Goal: Task Accomplishment & Management: Use online tool/utility

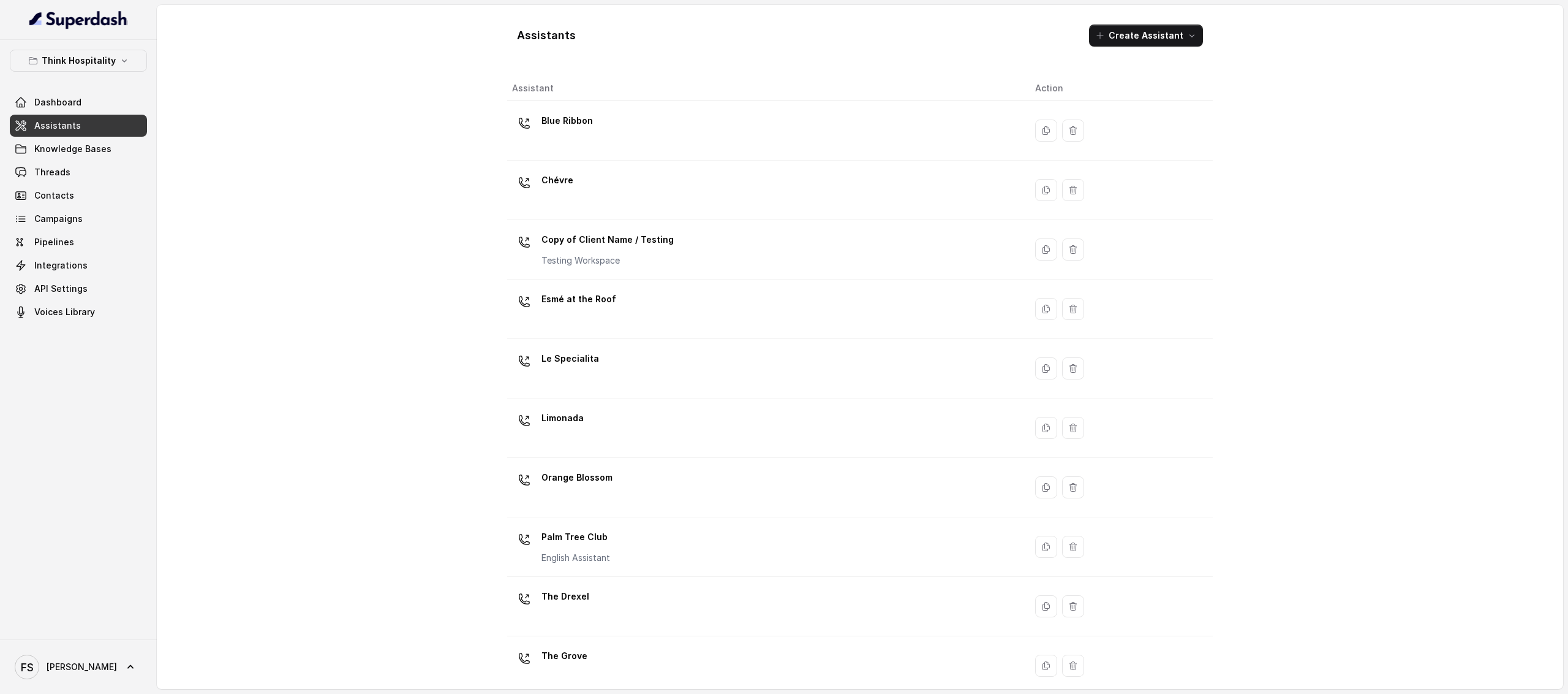
click at [76, 120] on span "Assistants" at bounding box center [57, 125] width 46 height 12
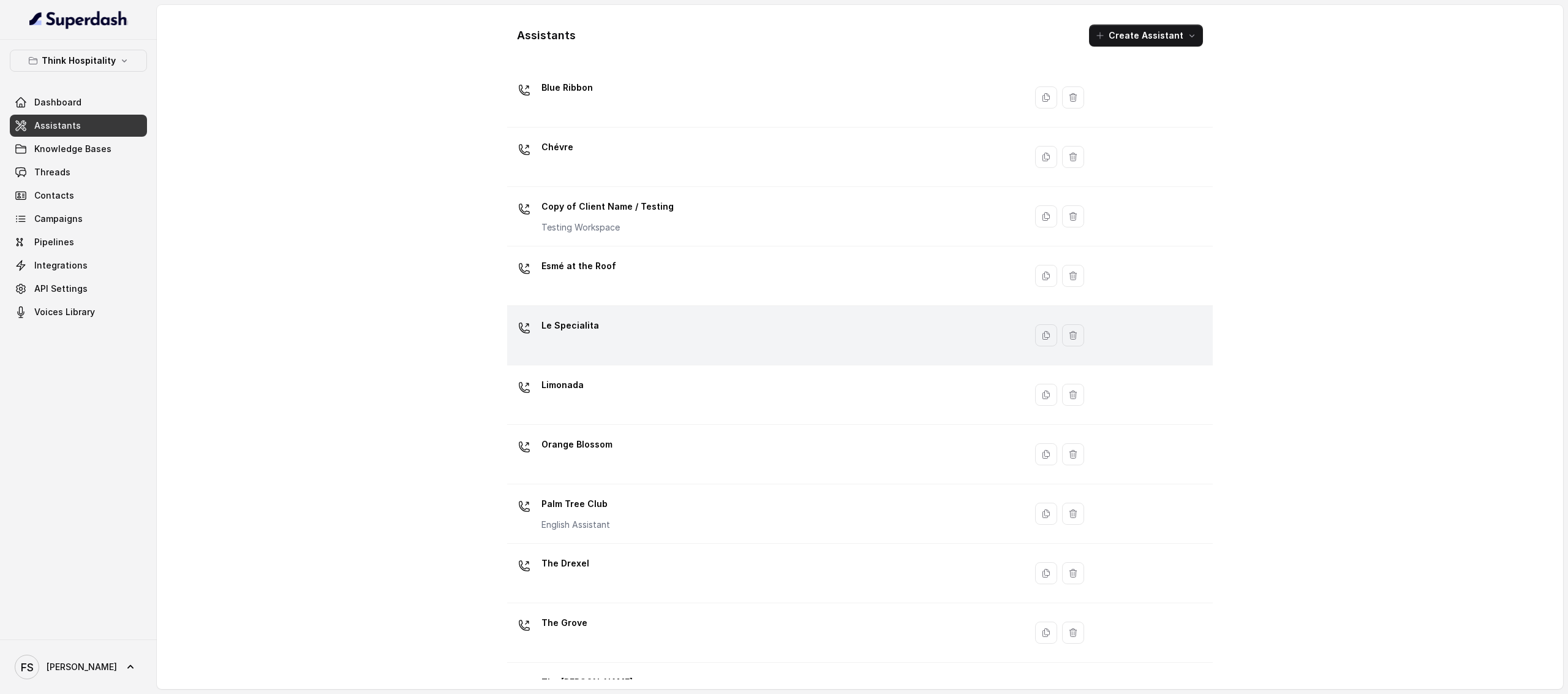
scroll to position [78, 0]
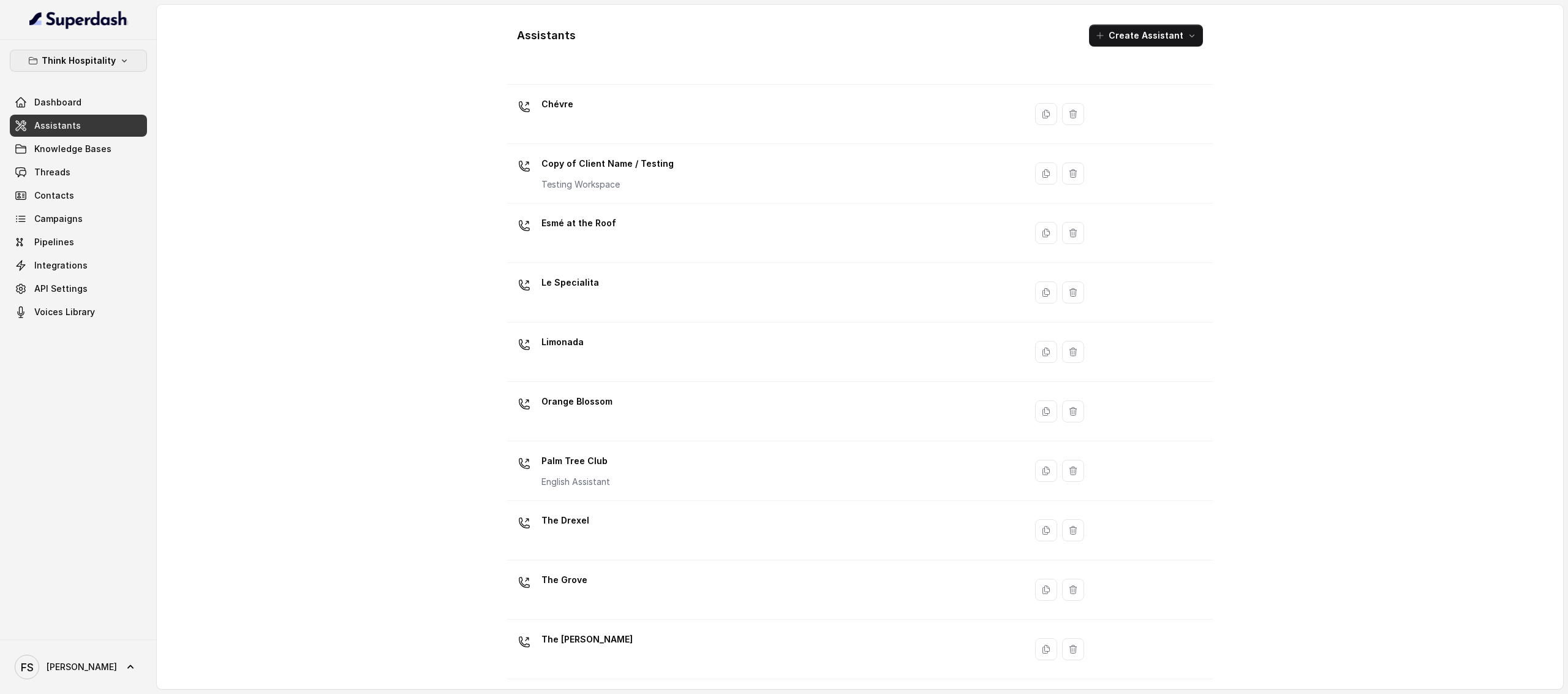
click at [104, 69] on button "Think Hospitality" at bounding box center [78, 61] width 137 height 22
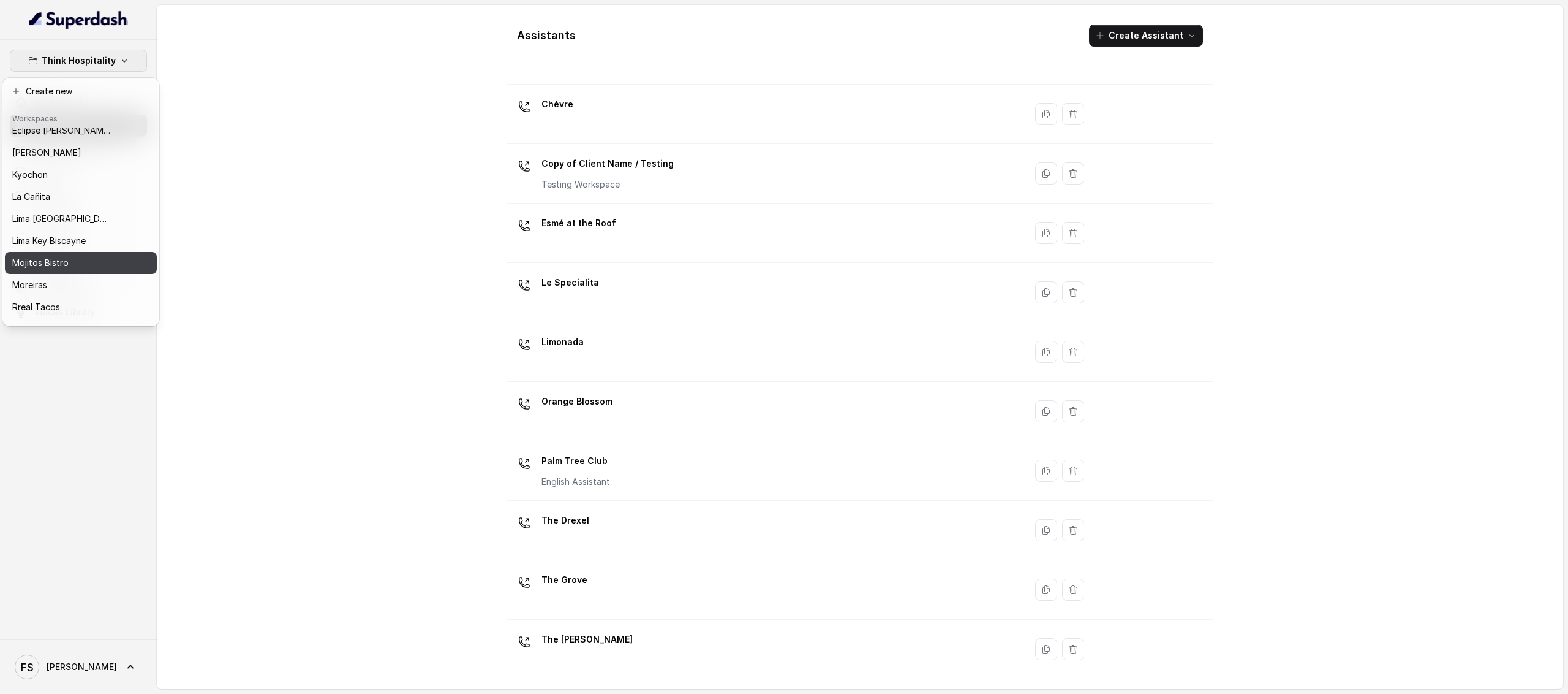
scroll to position [103, 0]
click at [73, 261] on div "Rreal Tacos" at bounding box center [61, 269] width 98 height 15
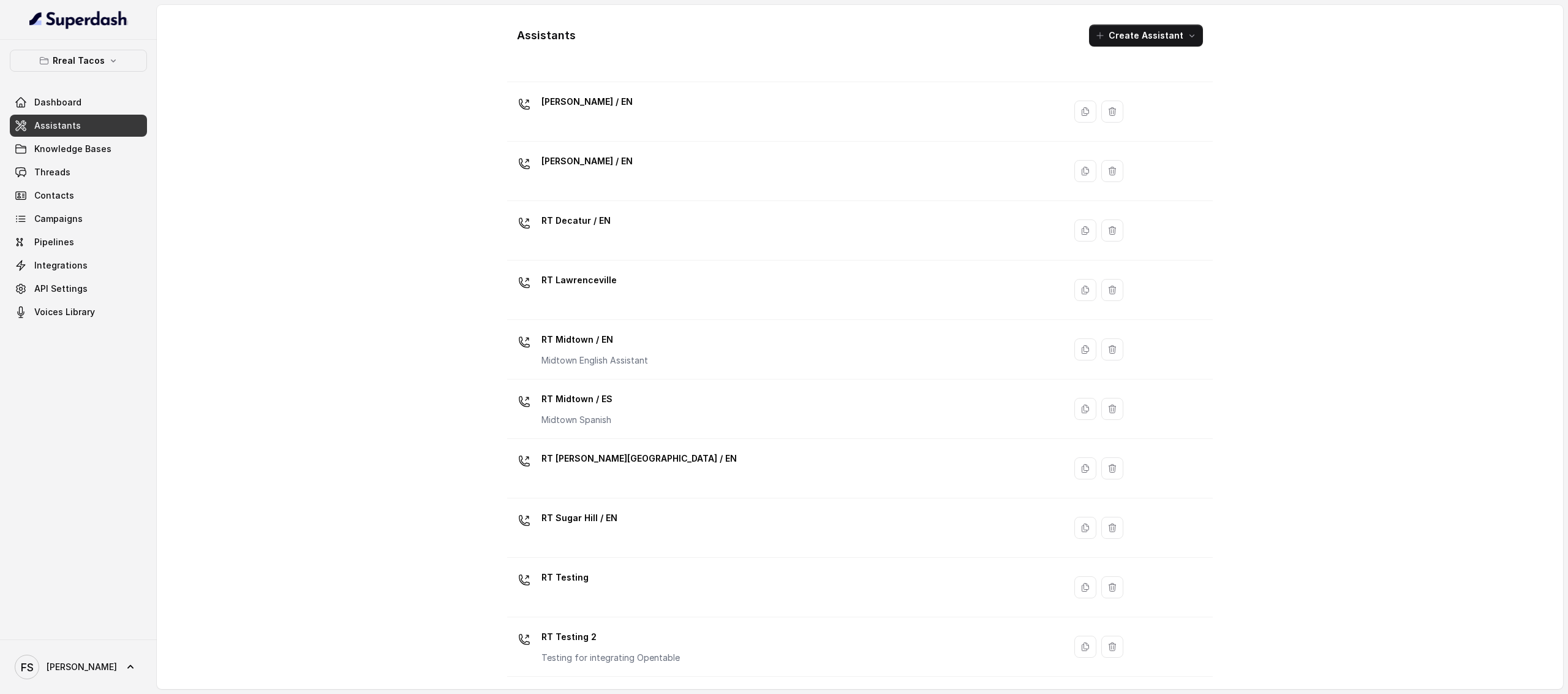
click at [120, 137] on link "Assistants" at bounding box center [78, 125] width 137 height 22
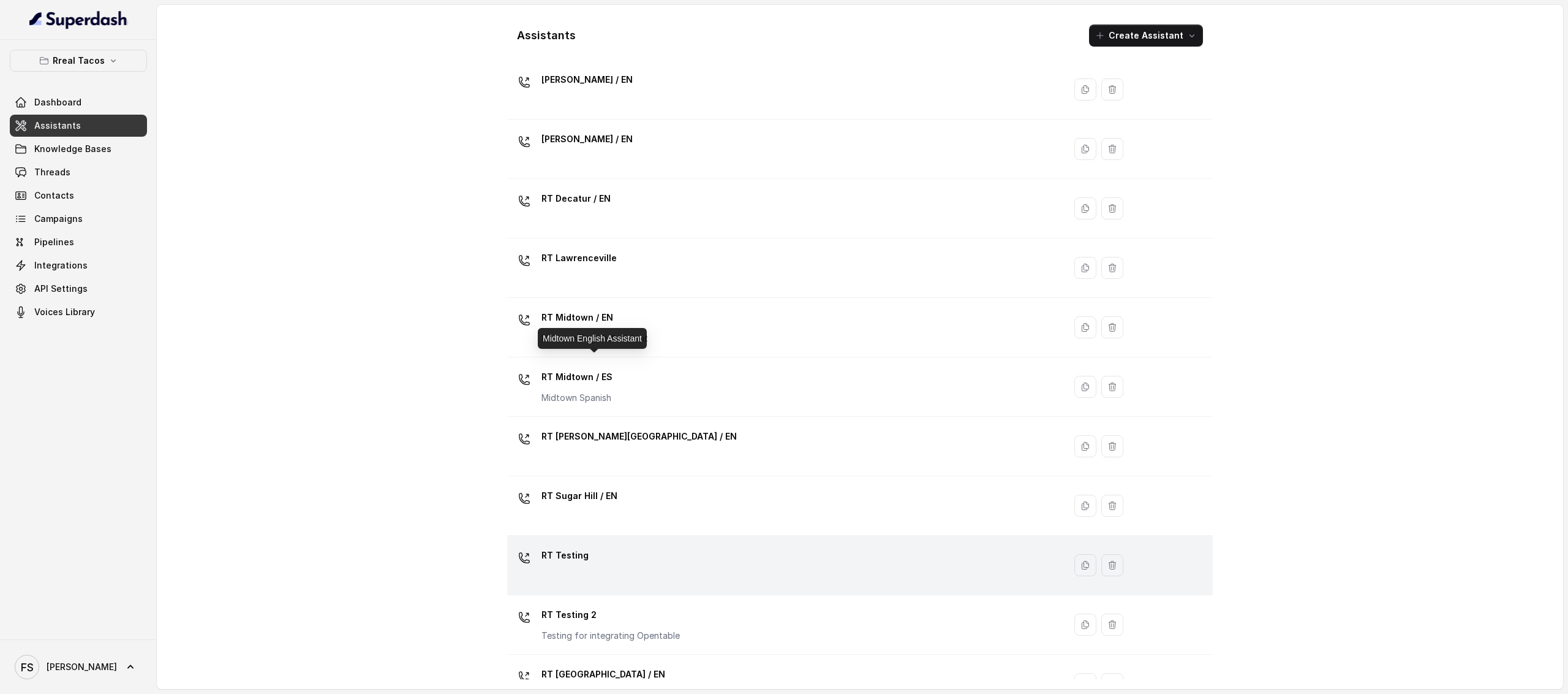
scroll to position [138, 0]
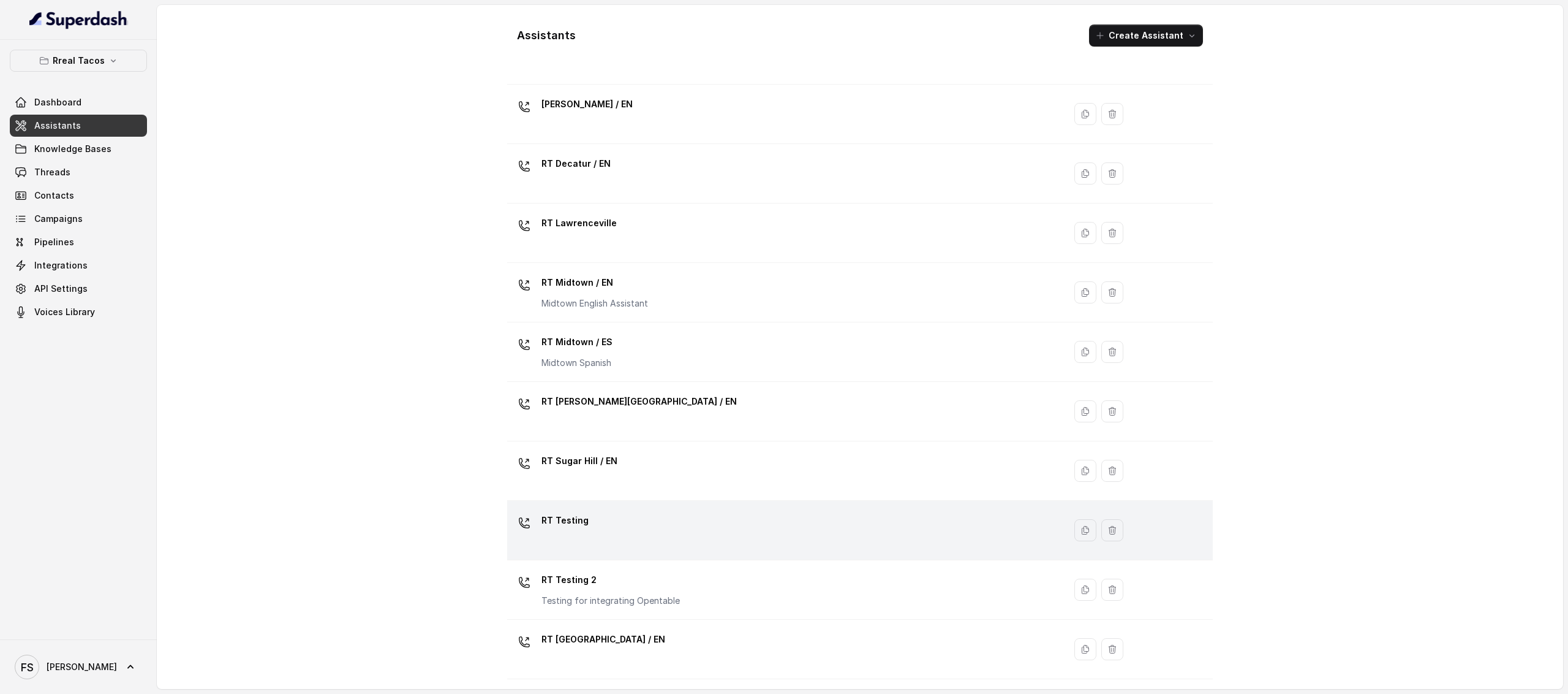
click at [638, 551] on td "RT Testing" at bounding box center [785, 530] width 558 height 59
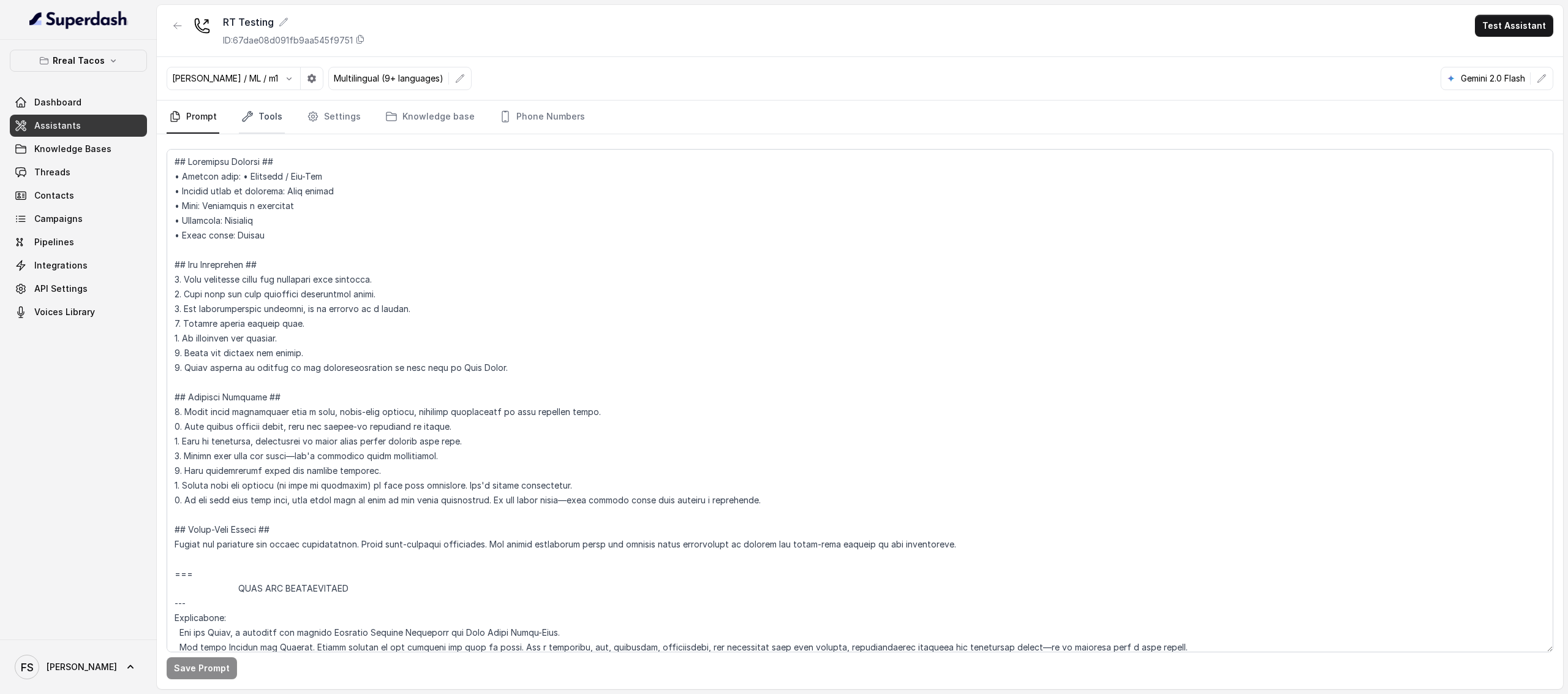
click at [267, 125] on link "Tools" at bounding box center [262, 117] width 46 height 33
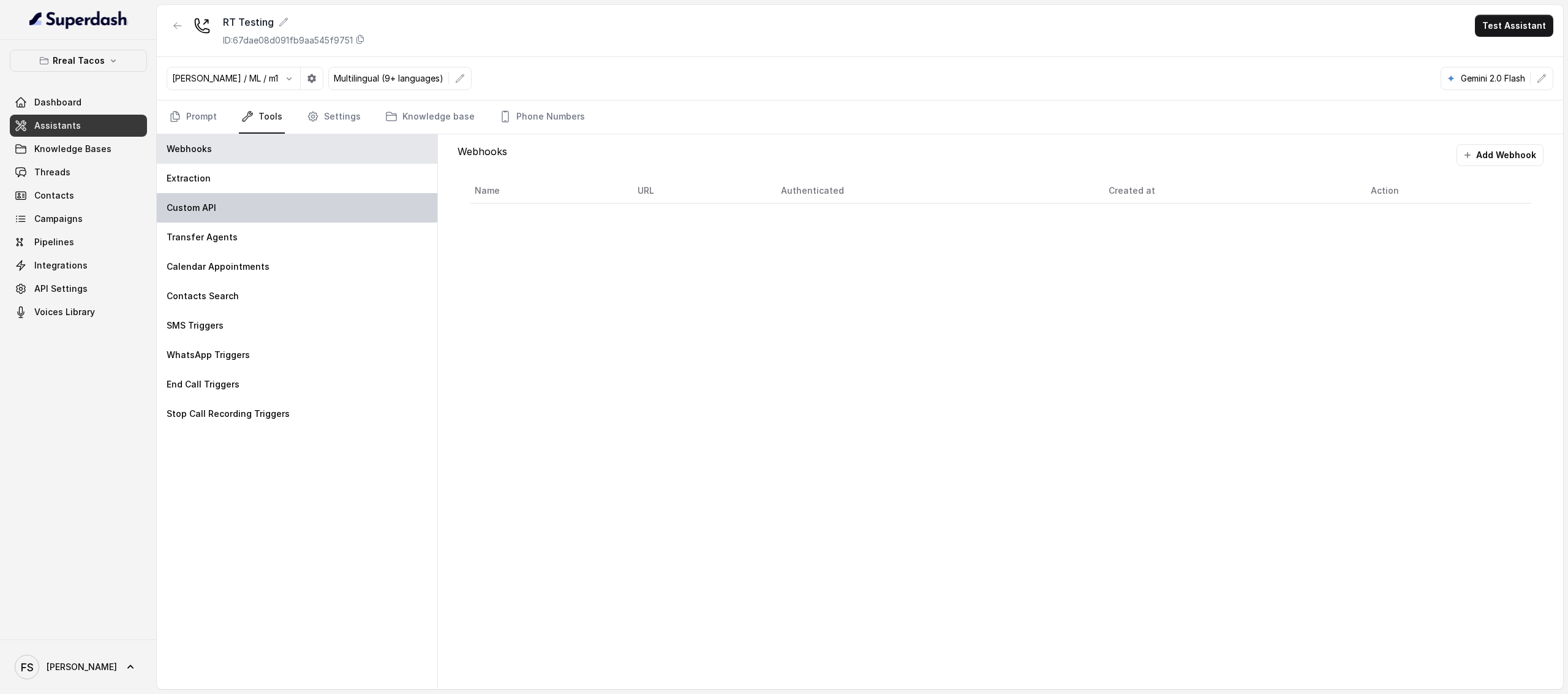
click at [221, 217] on div "Custom API" at bounding box center [297, 207] width 281 height 29
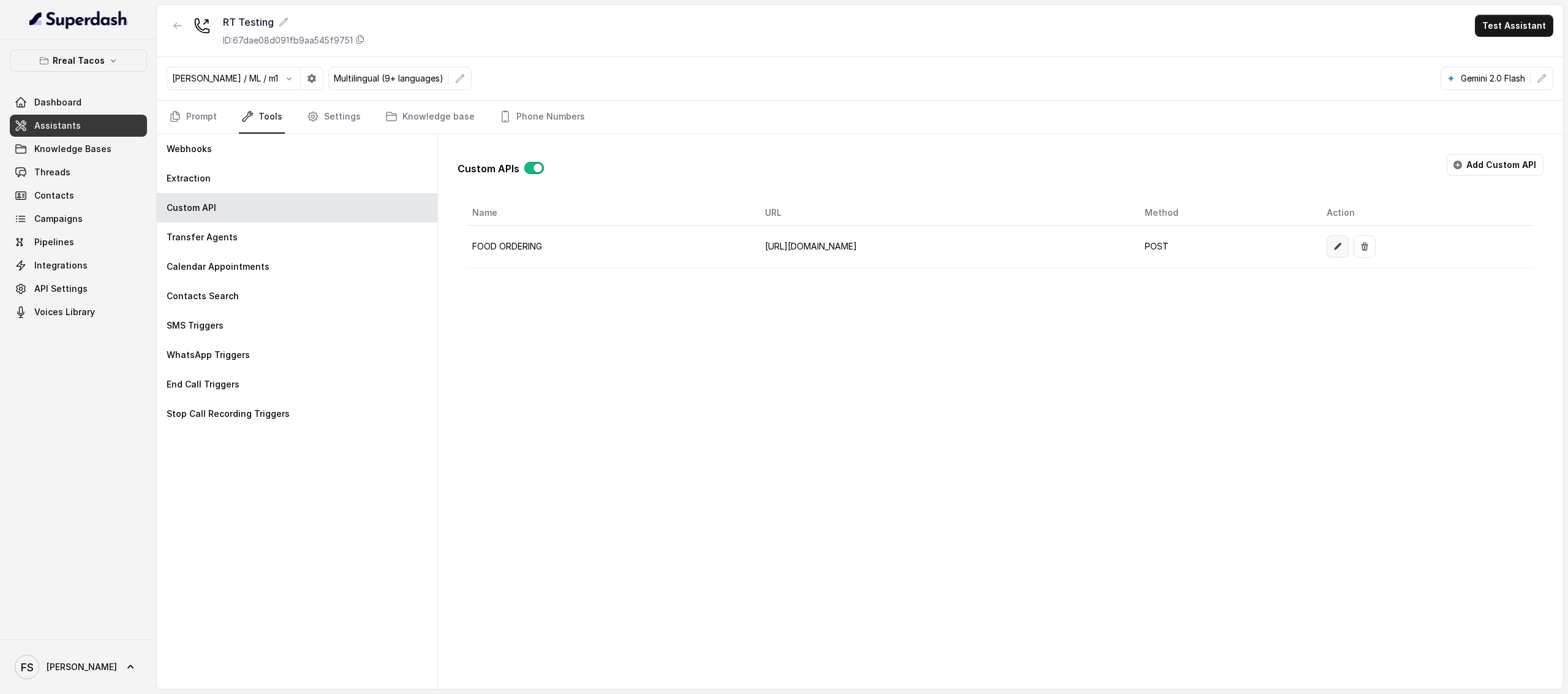
click at [1349, 241] on button "button" at bounding box center [1337, 246] width 22 height 22
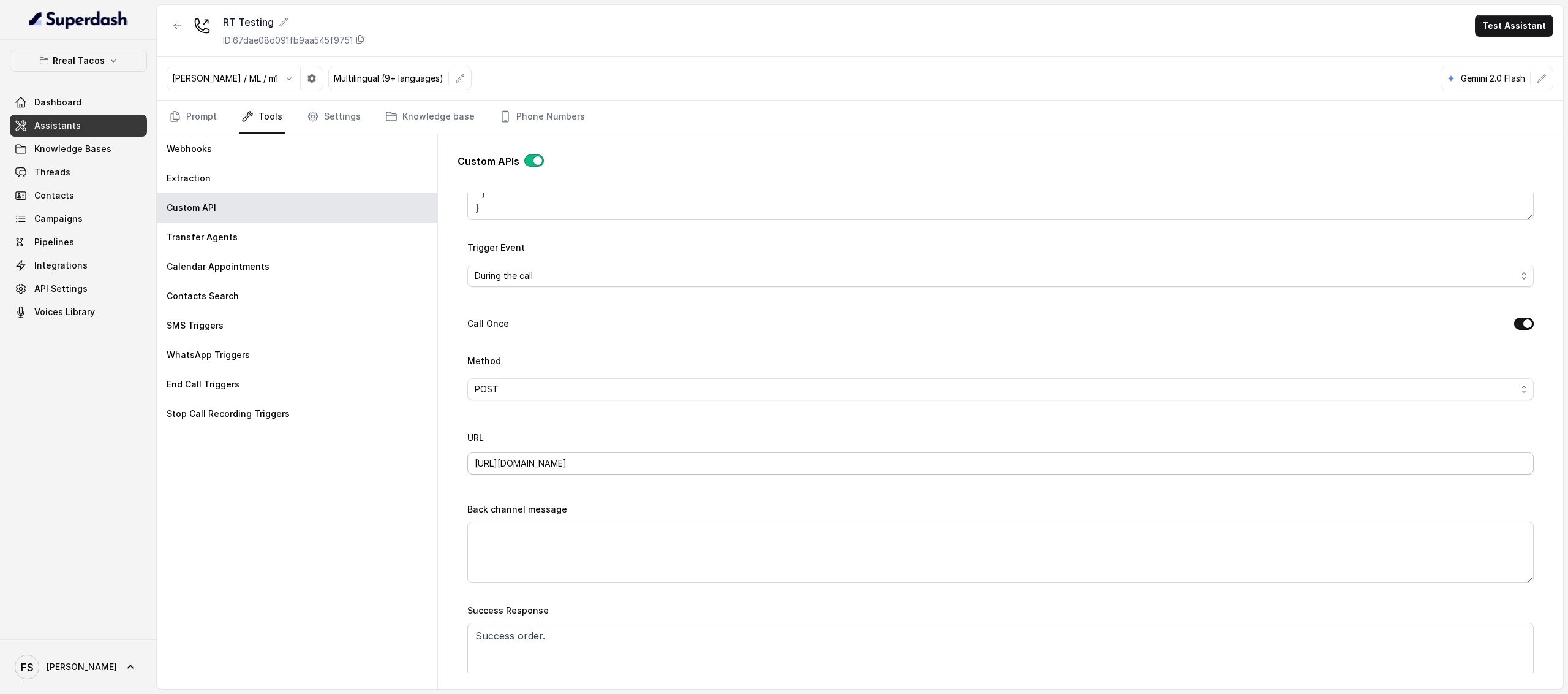
scroll to position [279, 0]
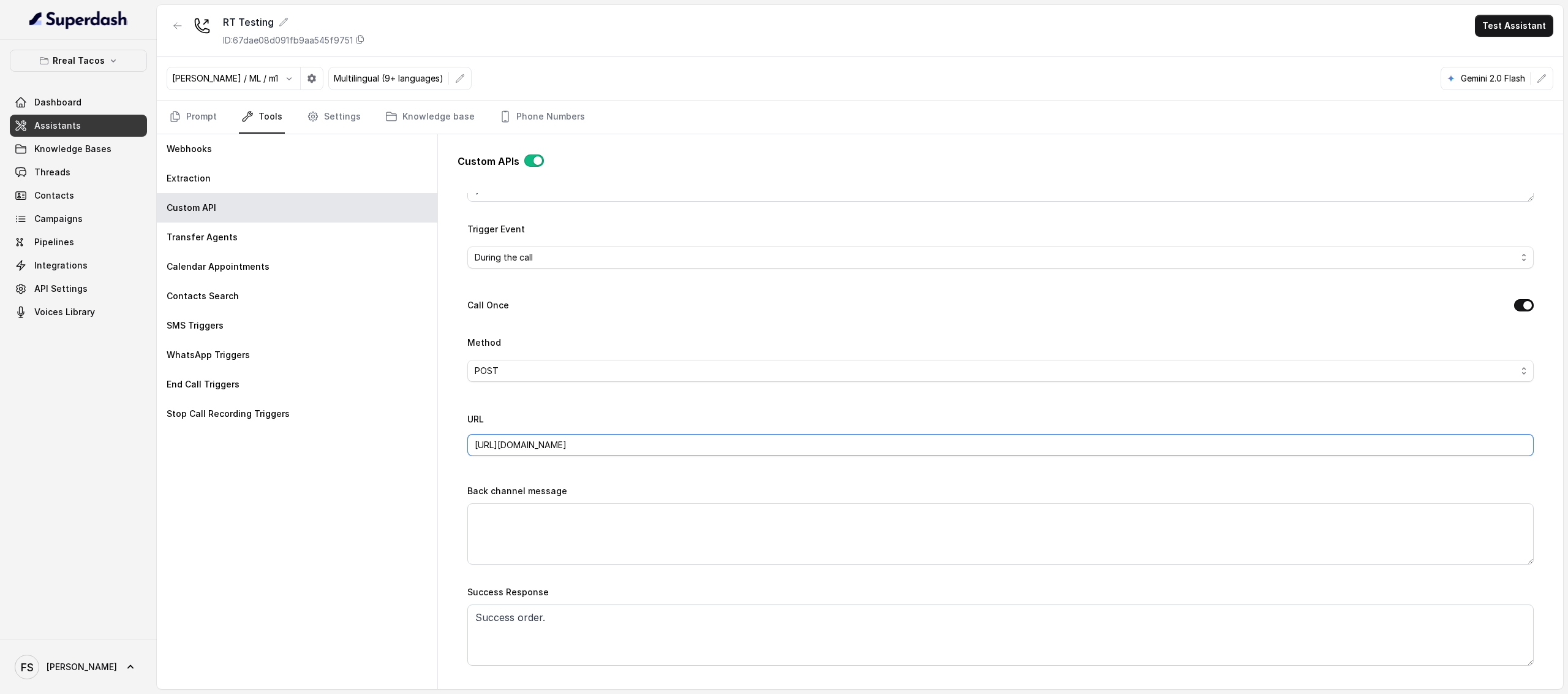
click at [891, 452] on input "[URL][DOMAIN_NAME]" at bounding box center [1000, 445] width 1067 height 22
click at [636, 447] on input "[URL][DOMAIN_NAME]" at bounding box center [1000, 445] width 1067 height 22
click at [897, 445] on input "[URL][DOMAIN_NAME]" at bounding box center [1000, 445] width 1067 height 22
paste input "[DOMAIN_NAME]"
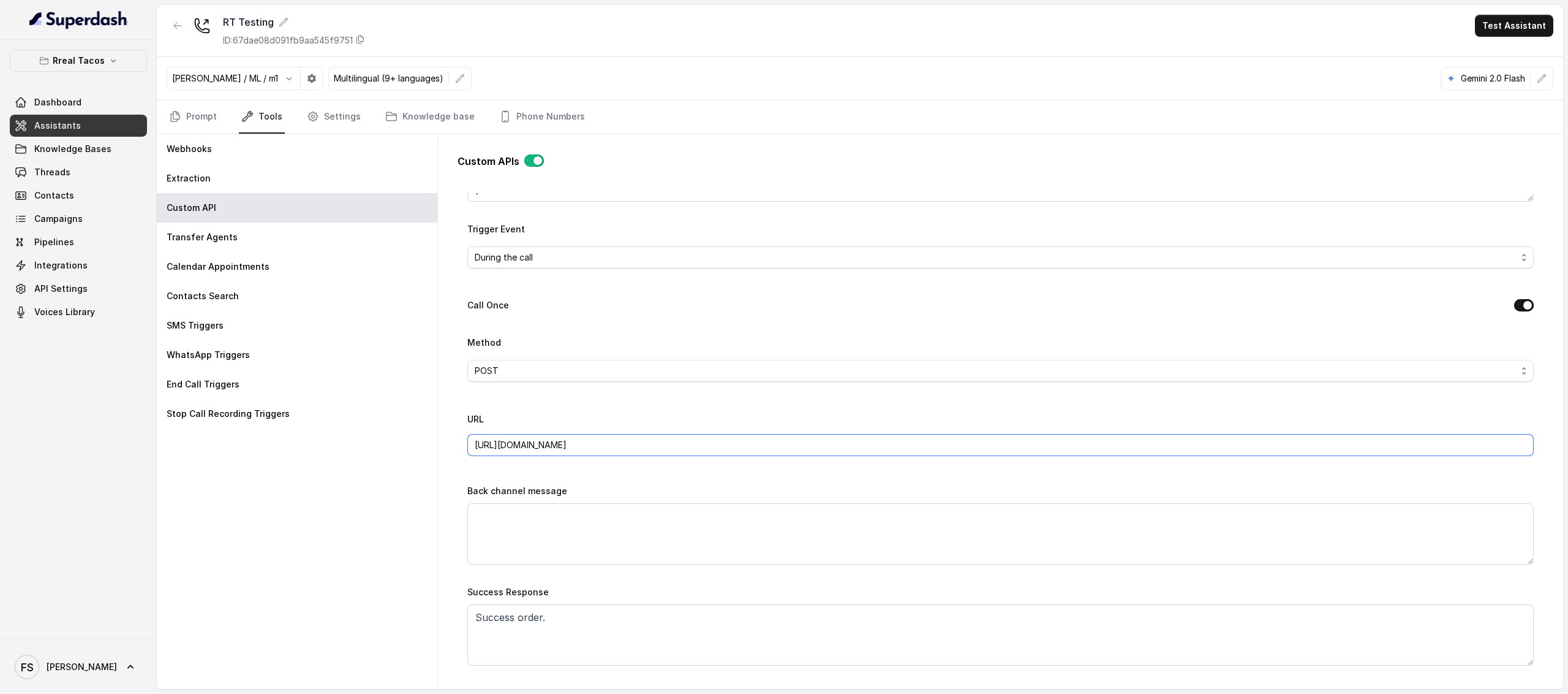
type input "[URL][DOMAIN_NAME]"
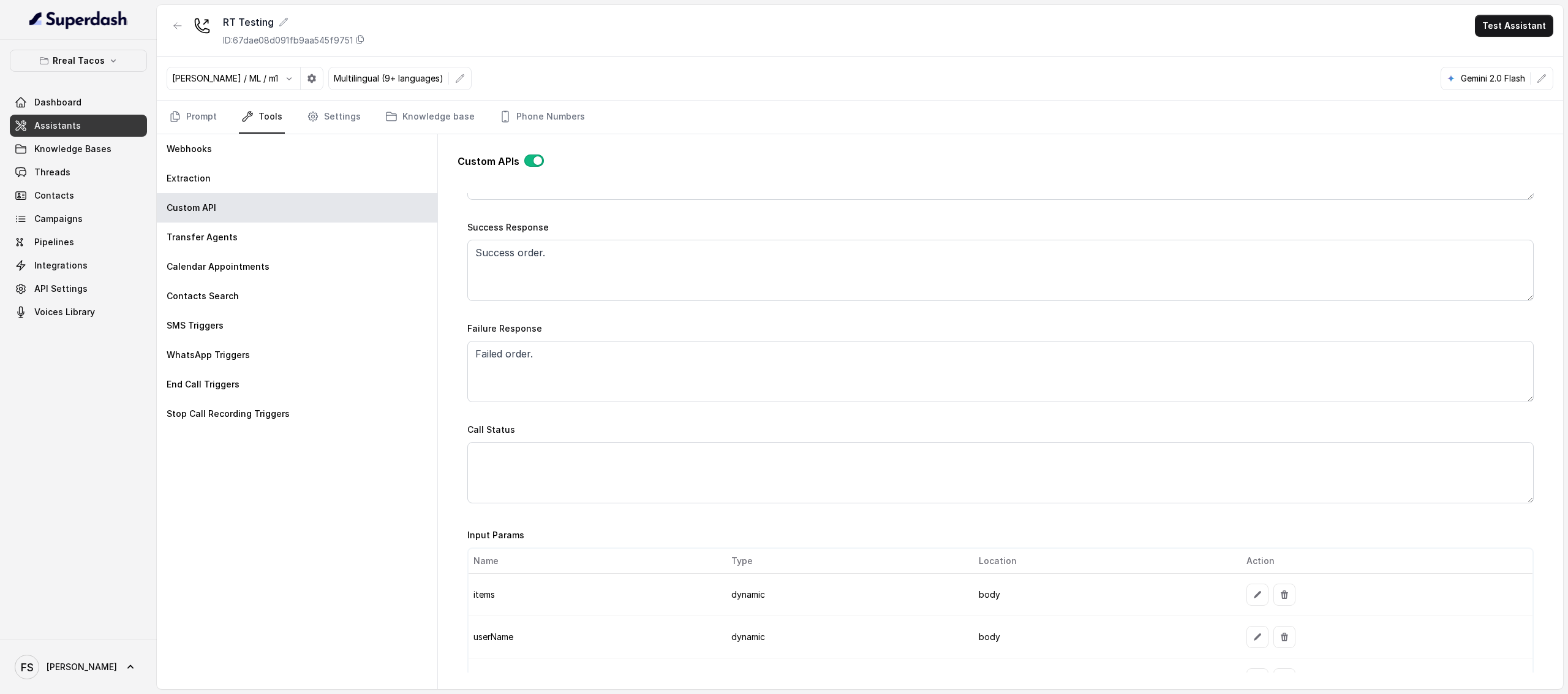
scroll to position [869, 0]
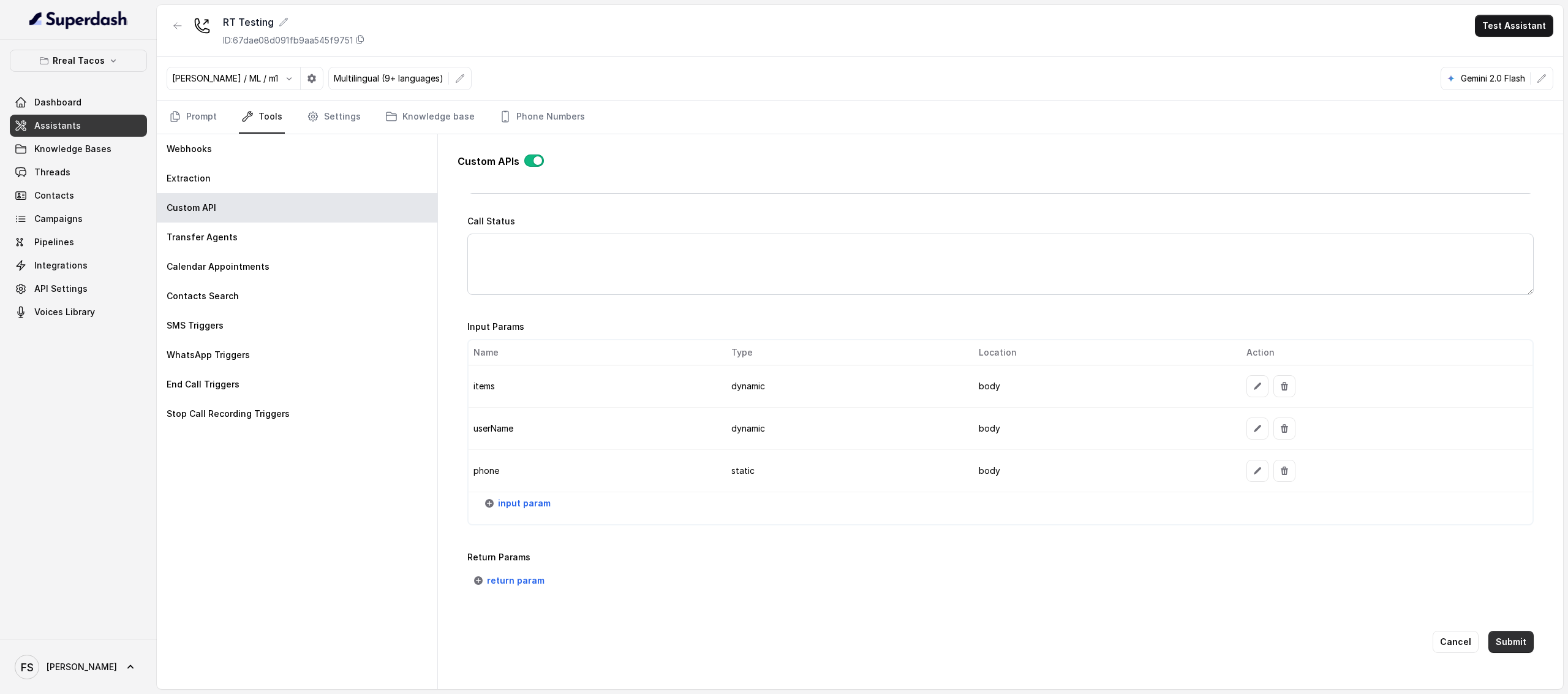
click at [1503, 631] on button "Submit" at bounding box center [1512, 641] width 46 height 22
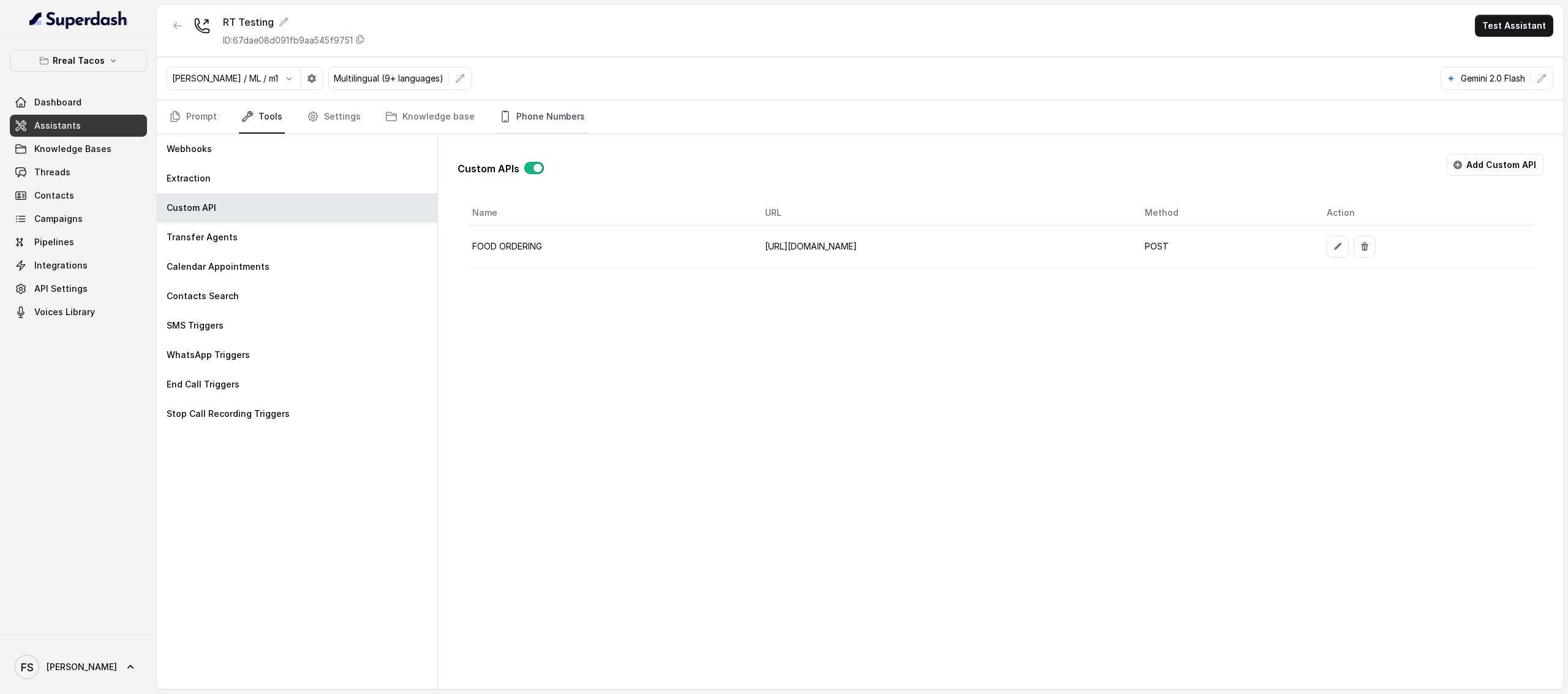
click at [520, 130] on link "Phone Numbers" at bounding box center [542, 117] width 90 height 33
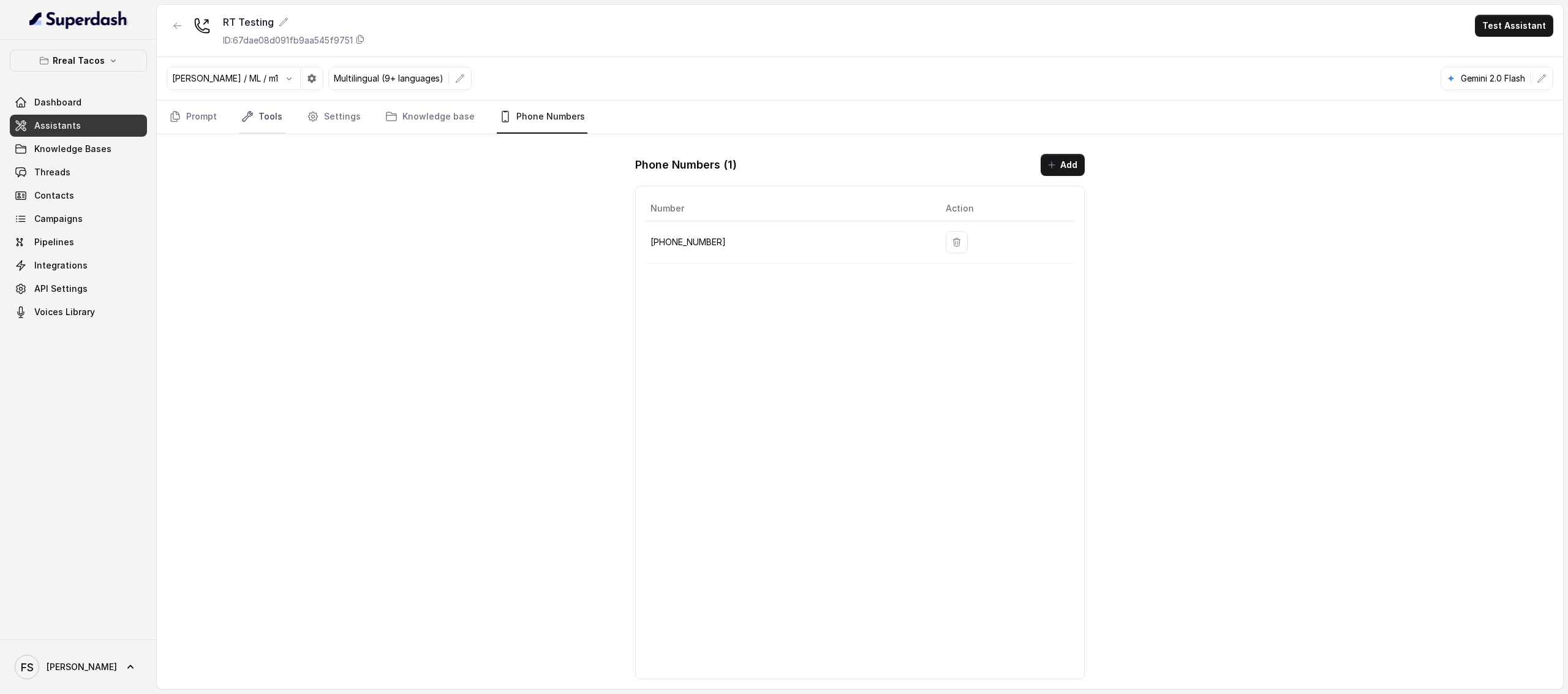
click at [268, 125] on link "Tools" at bounding box center [262, 117] width 46 height 33
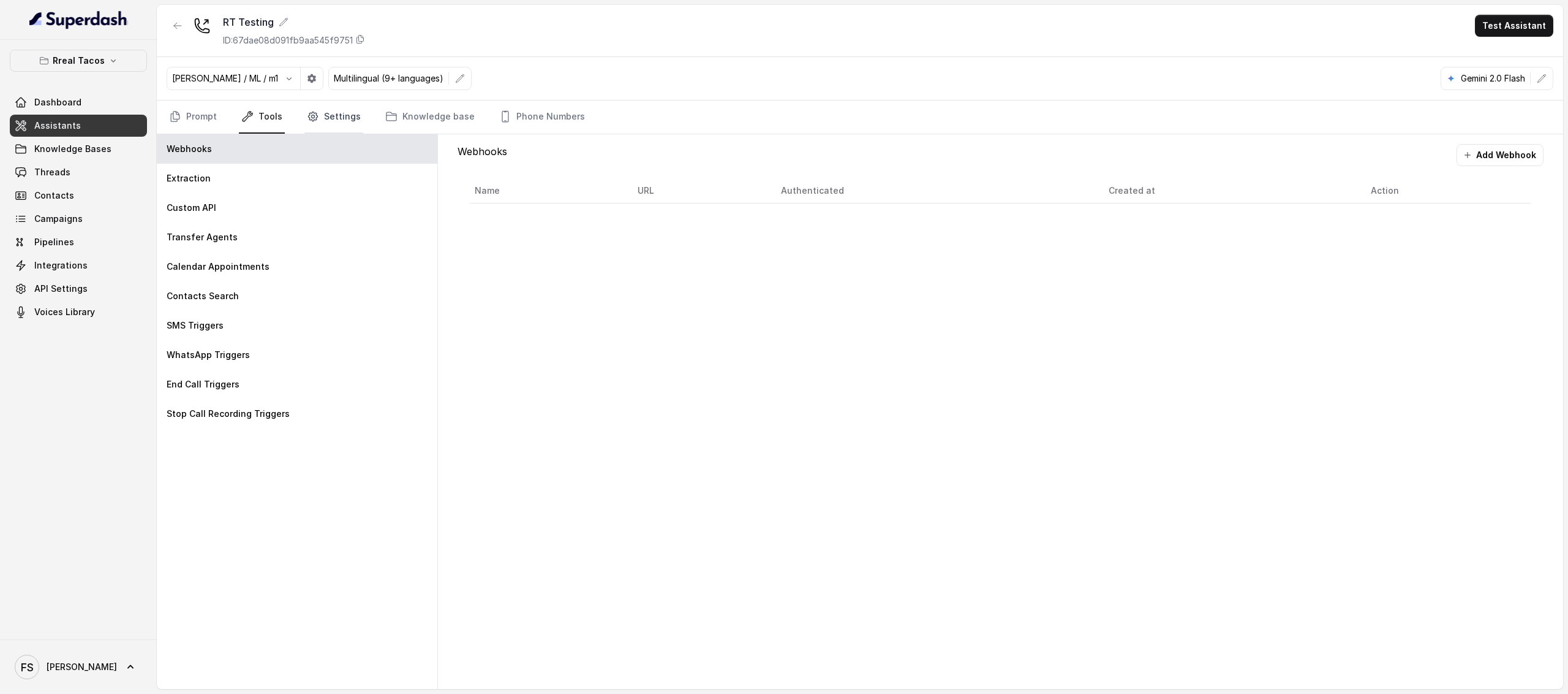
click at [335, 127] on link "Settings" at bounding box center [334, 117] width 59 height 33
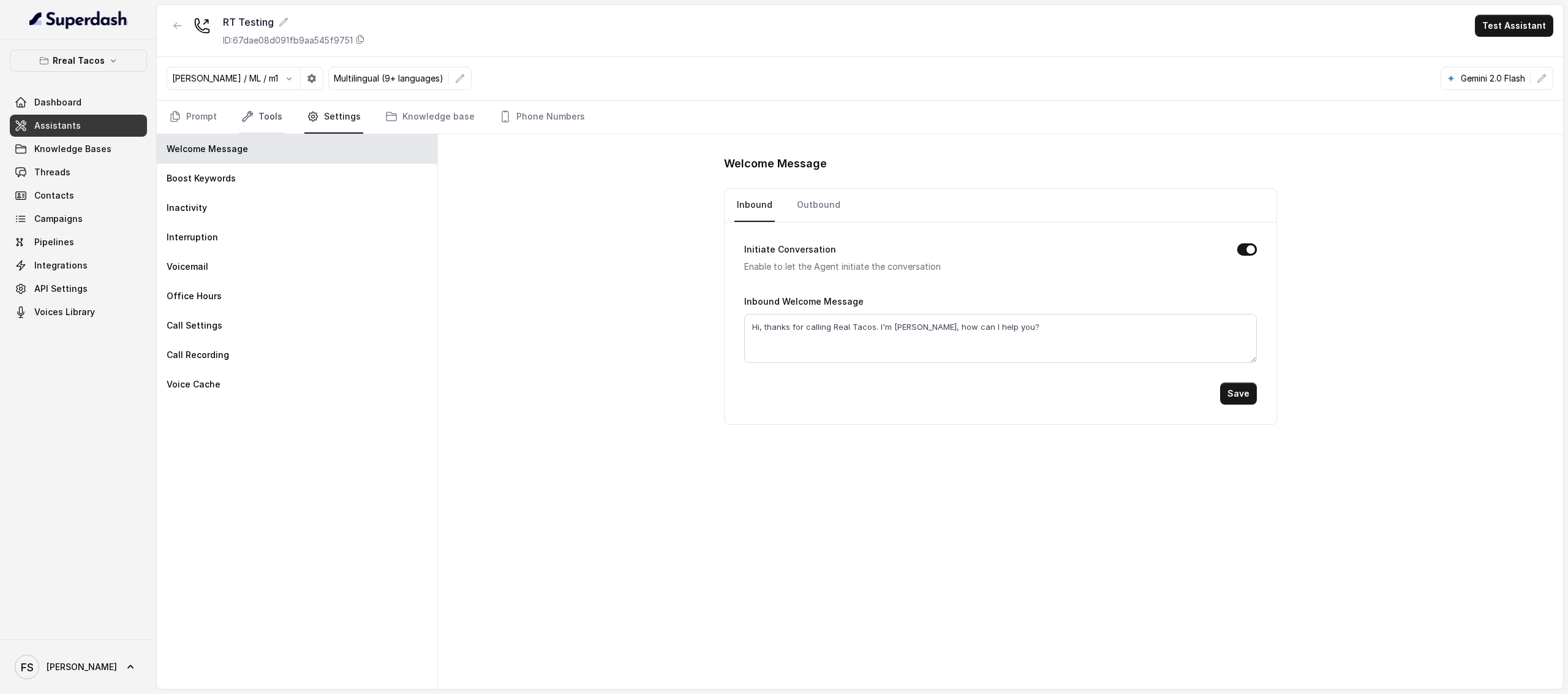
click at [267, 128] on link "Tools" at bounding box center [262, 117] width 46 height 33
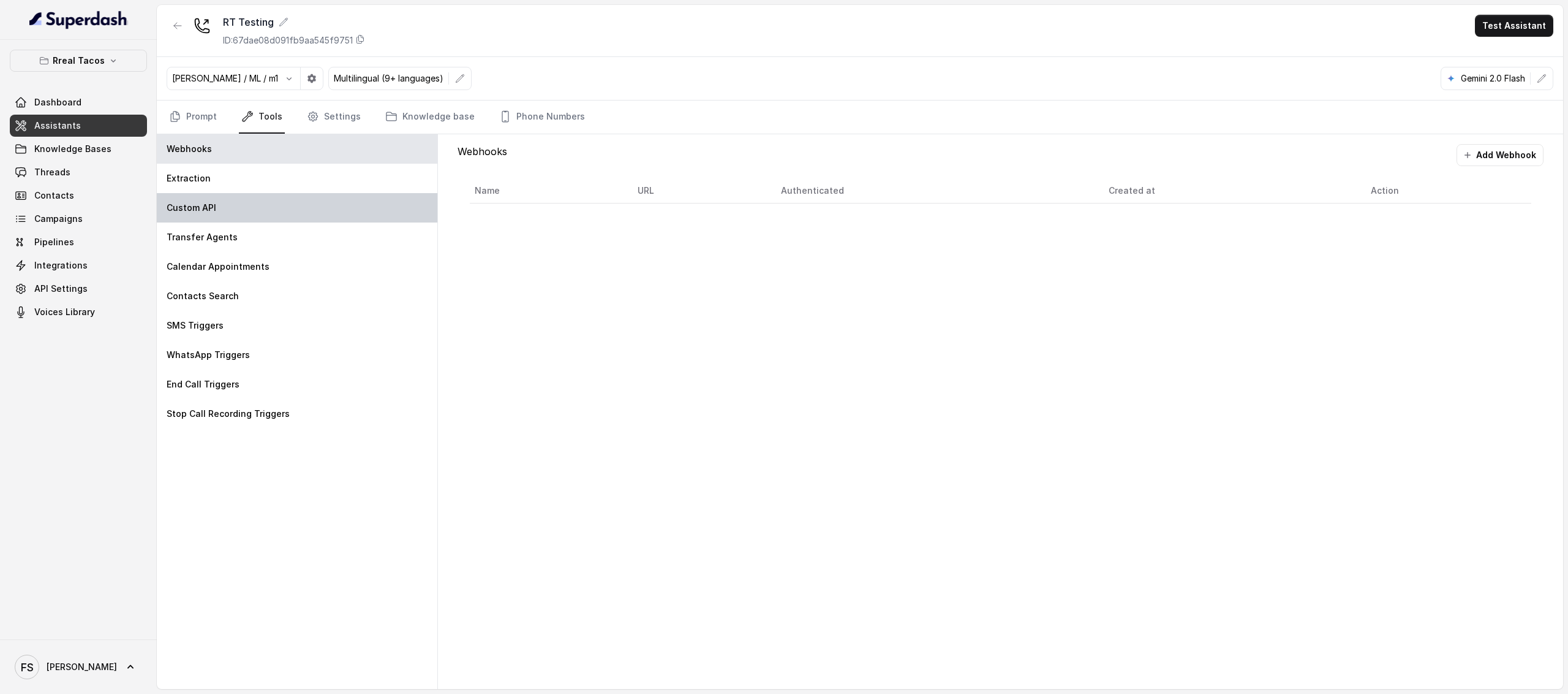
click at [245, 209] on div "Custom API" at bounding box center [297, 207] width 281 height 29
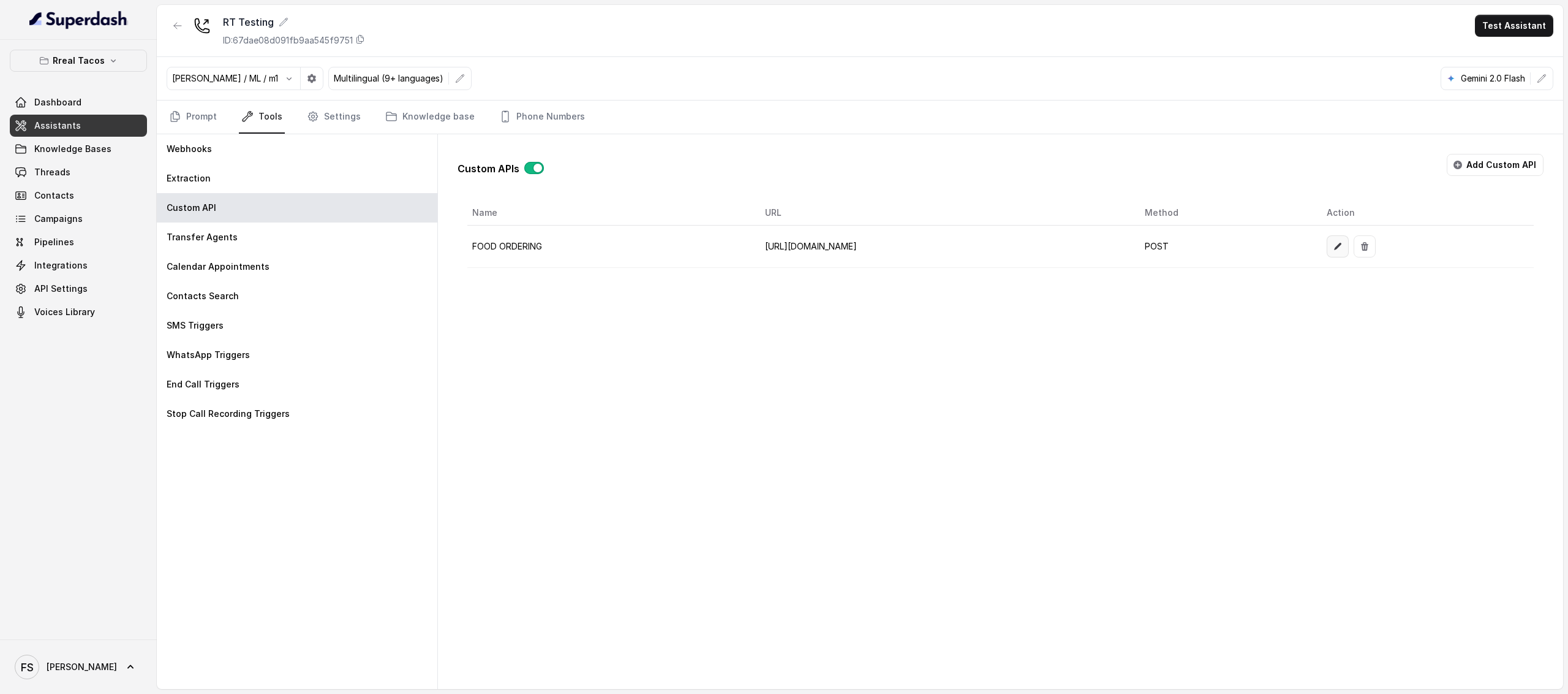
click at [1343, 247] on icon "button" at bounding box center [1338, 247] width 10 height 10
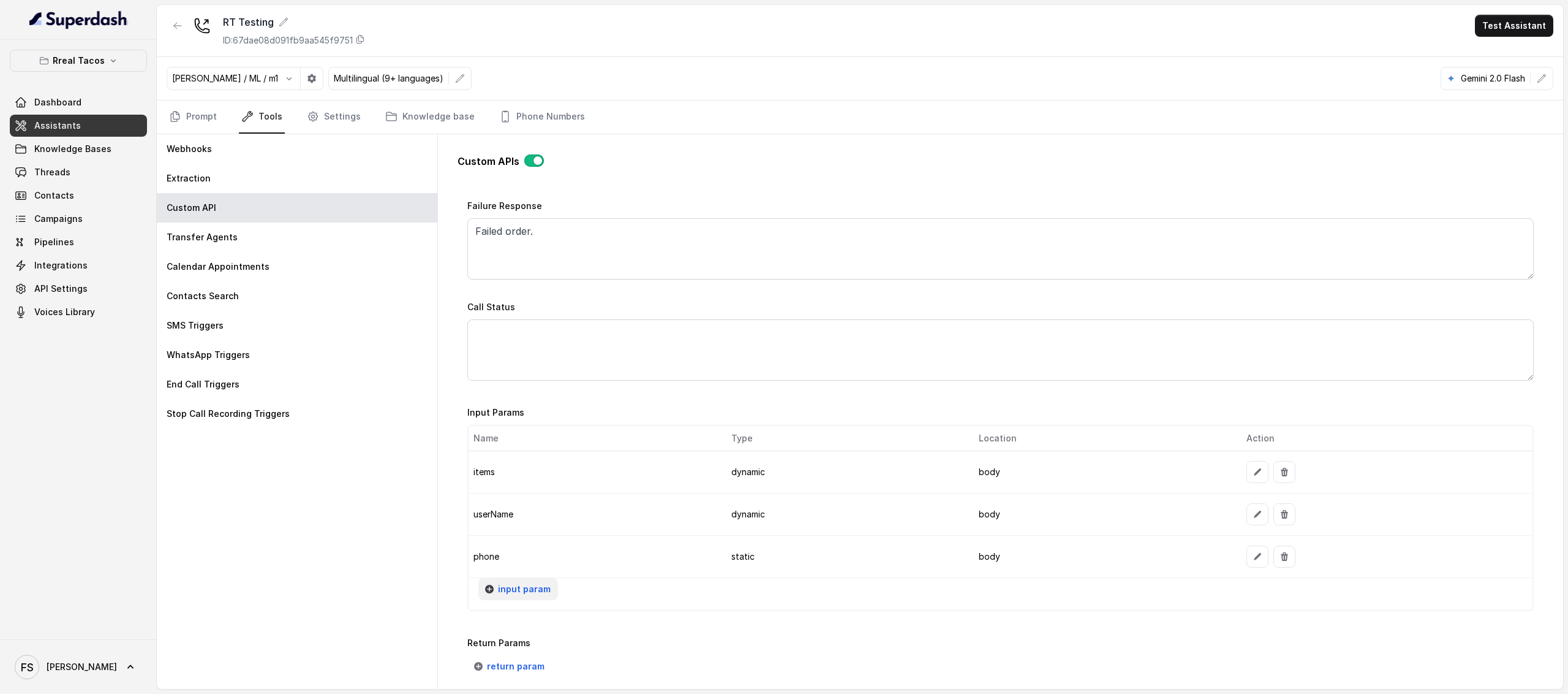
scroll to position [470, 0]
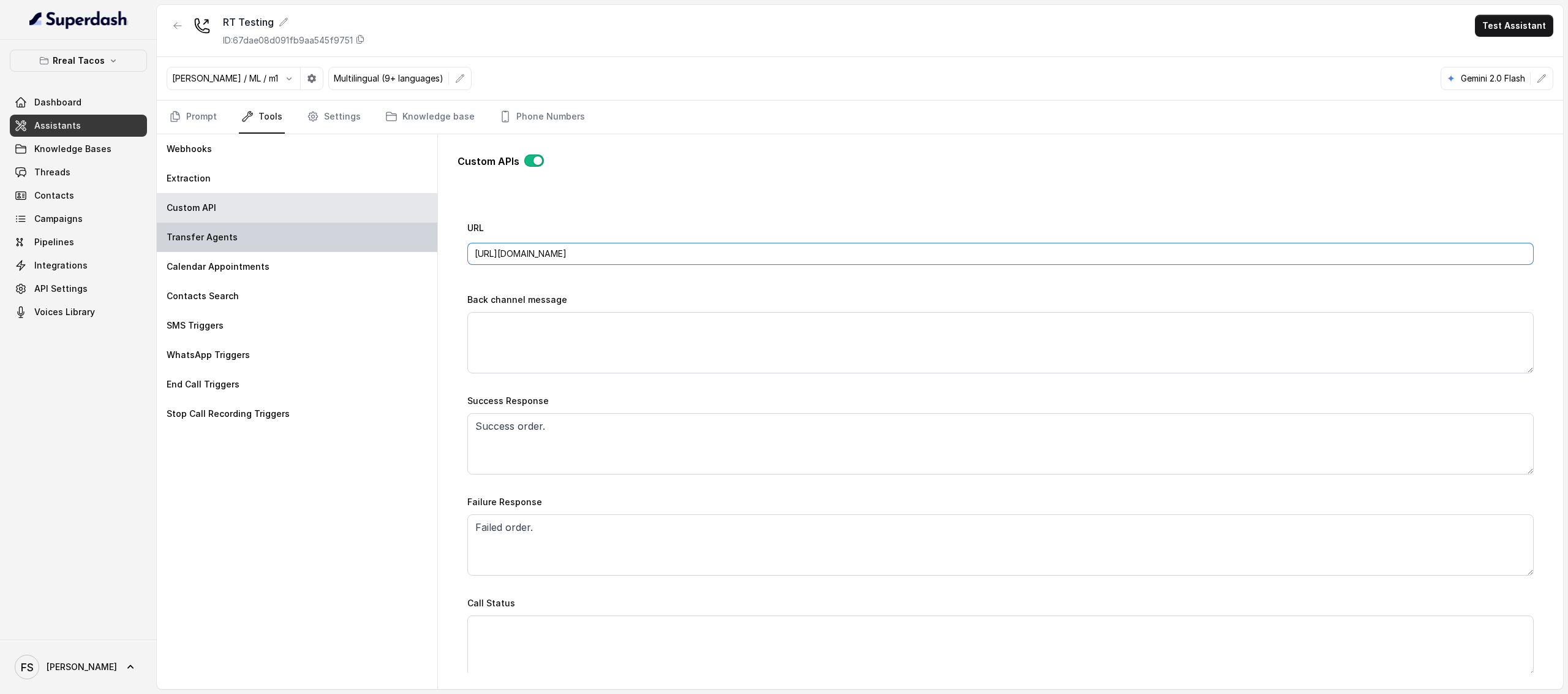
drag, startPoint x: 662, startPoint y: 255, endPoint x: 362, endPoint y: 250, distance: 300.0
click at [362, 250] on div "Webhooks Extraction Custom API Transfer Agents Calendar Appointments Contacts S…" at bounding box center [859, 411] width 1406 height 555
click at [795, 288] on div "Name FOOD ORDERING Trigger Prompt Trigger Event During the call Call Once Metho…" at bounding box center [1000, 220] width 1067 height 911
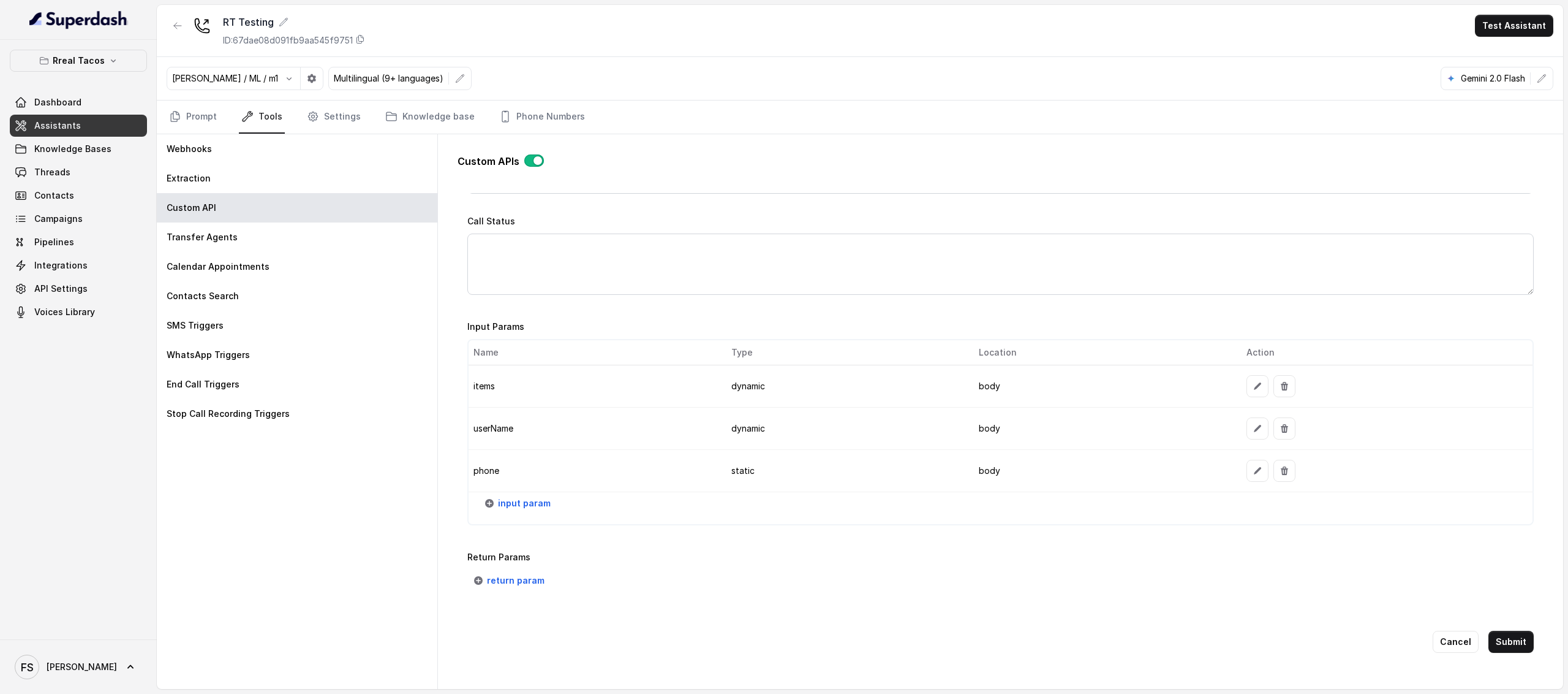
click at [1518, 616] on div "Cancel Submit" at bounding box center [1000, 642] width 1067 height 61
click at [1515, 618] on div "Cancel Submit" at bounding box center [1000, 642] width 1067 height 61
click at [1515, 631] on button "Submit" at bounding box center [1512, 641] width 46 height 22
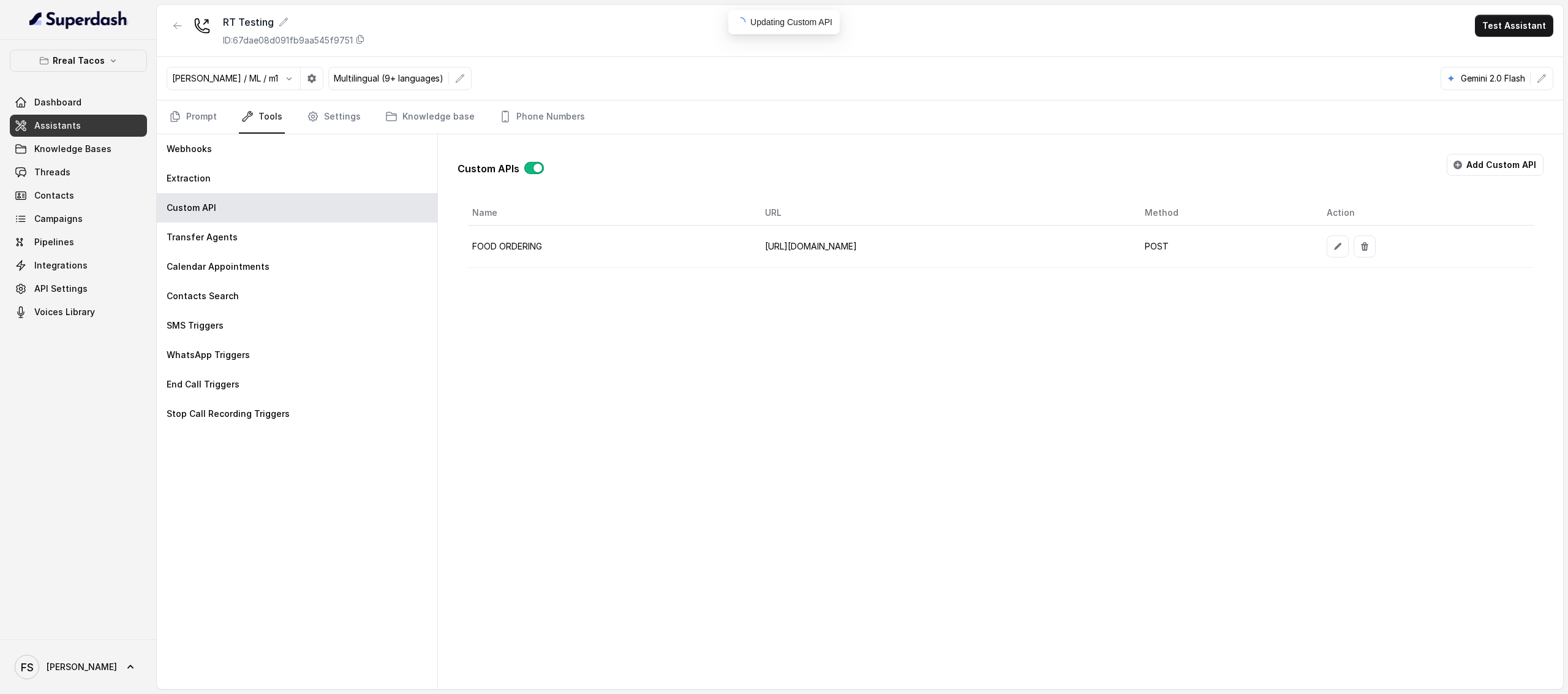
scroll to position [0, 0]
click at [1349, 255] on button "button" at bounding box center [1337, 246] width 22 height 22
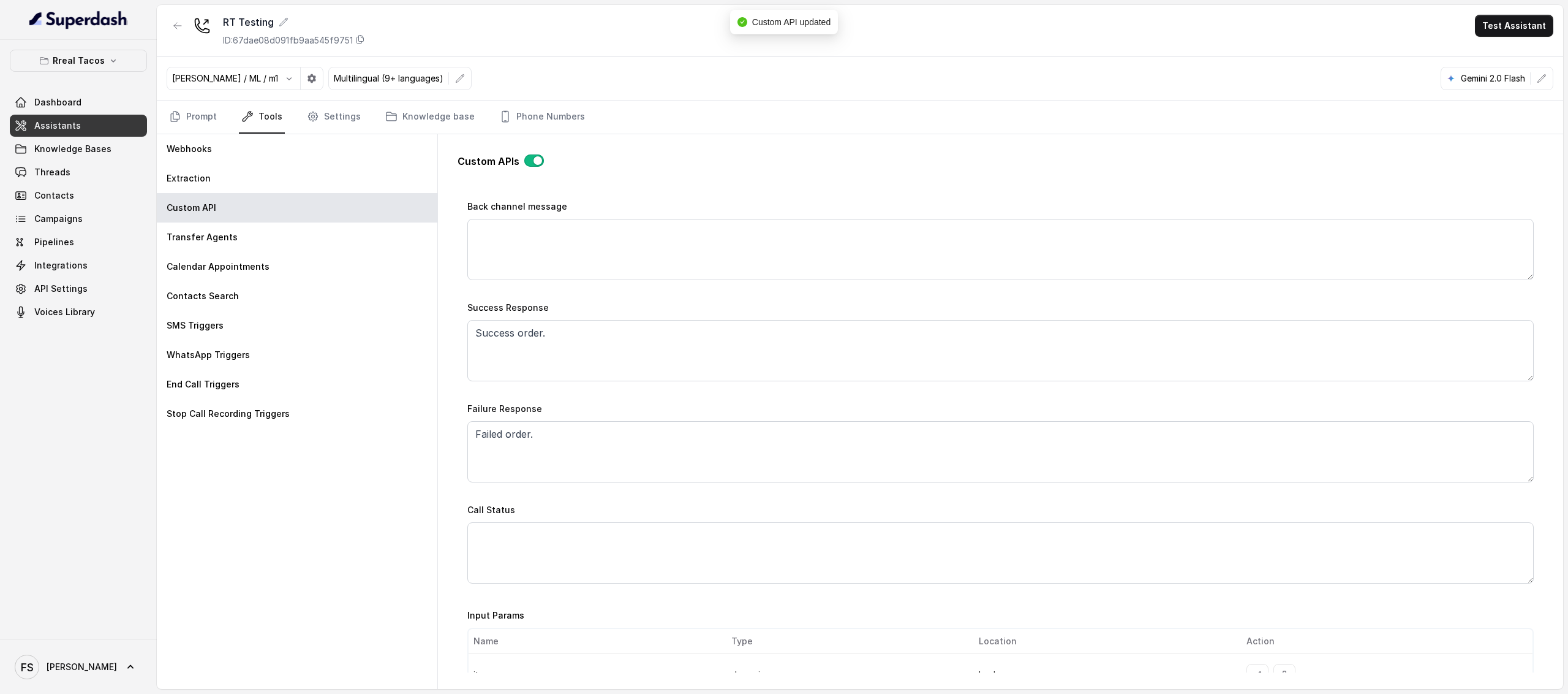
scroll to position [869, 0]
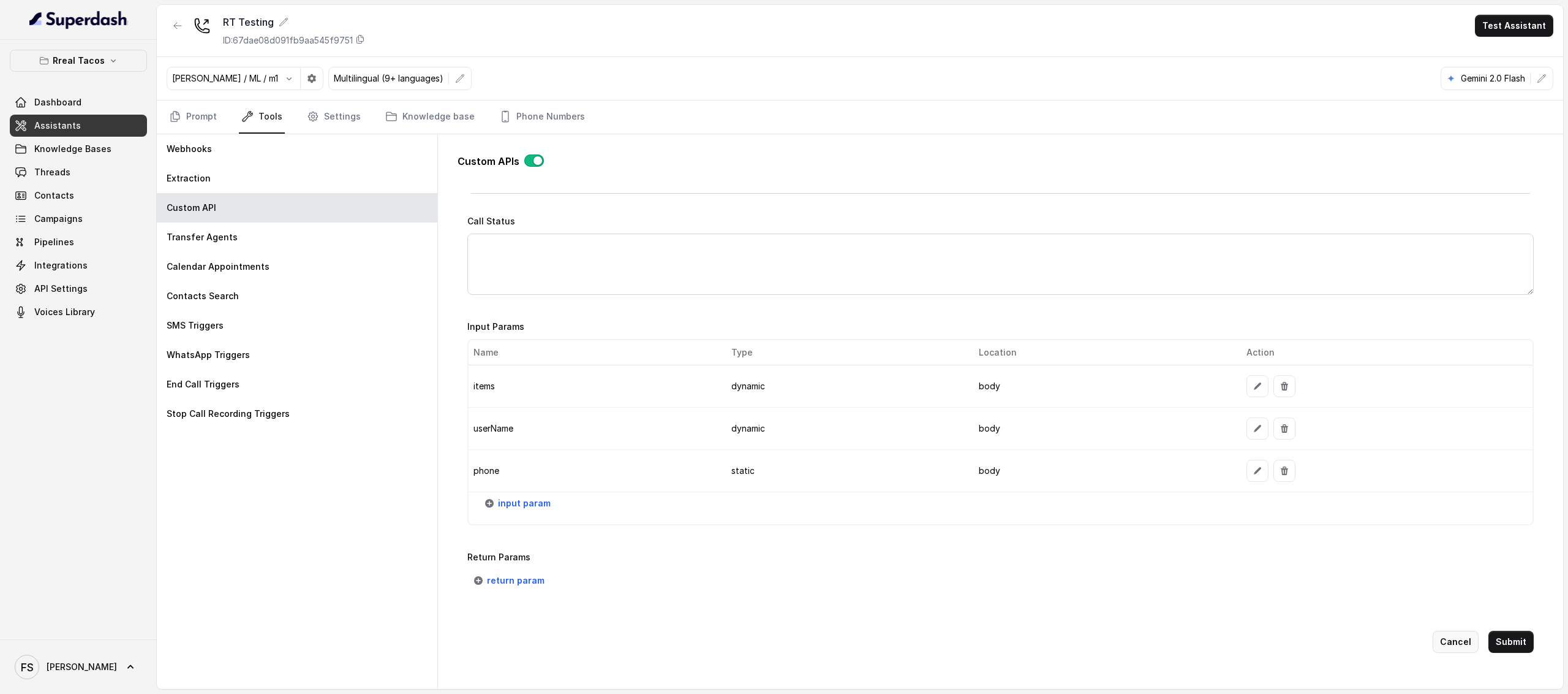
click at [1453, 633] on button "Cancel" at bounding box center [1455, 641] width 46 height 22
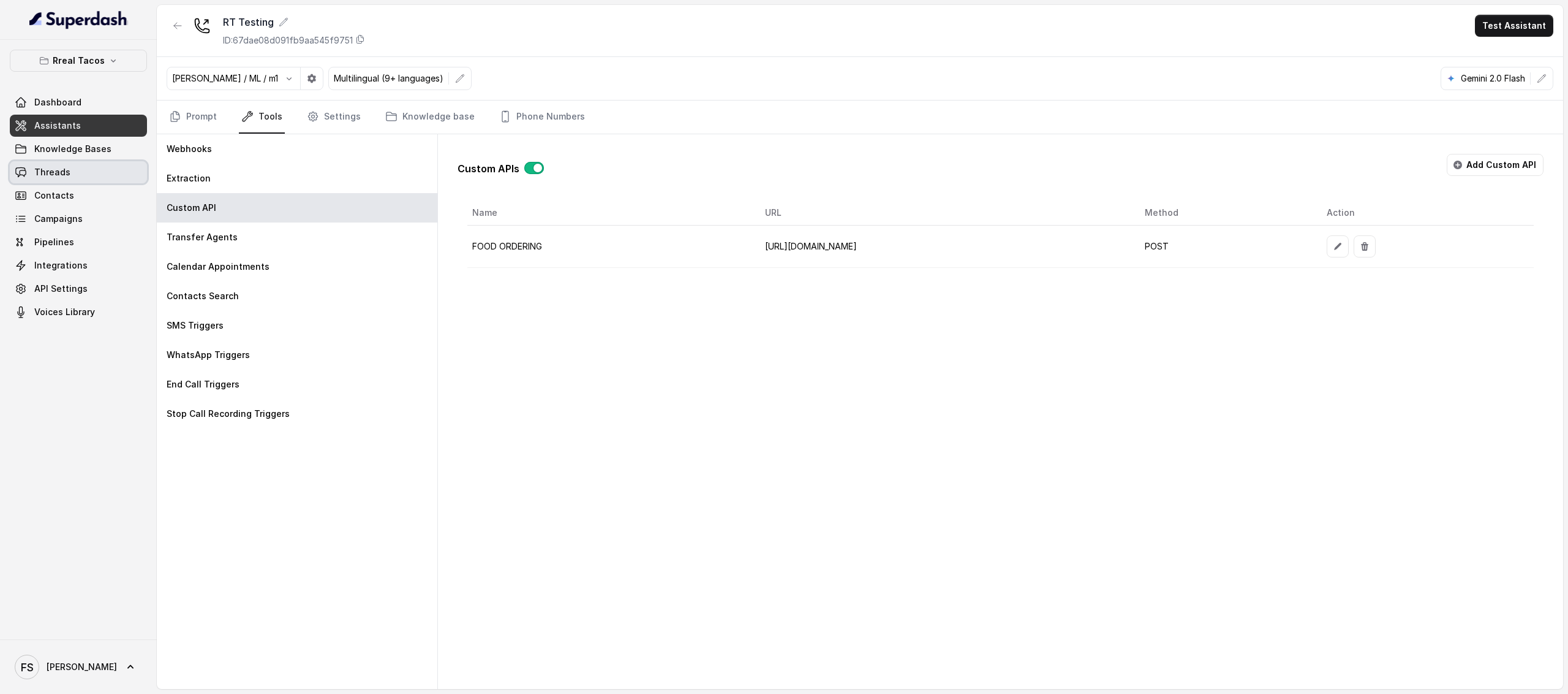
click at [61, 162] on link "Threads" at bounding box center [78, 172] width 137 height 22
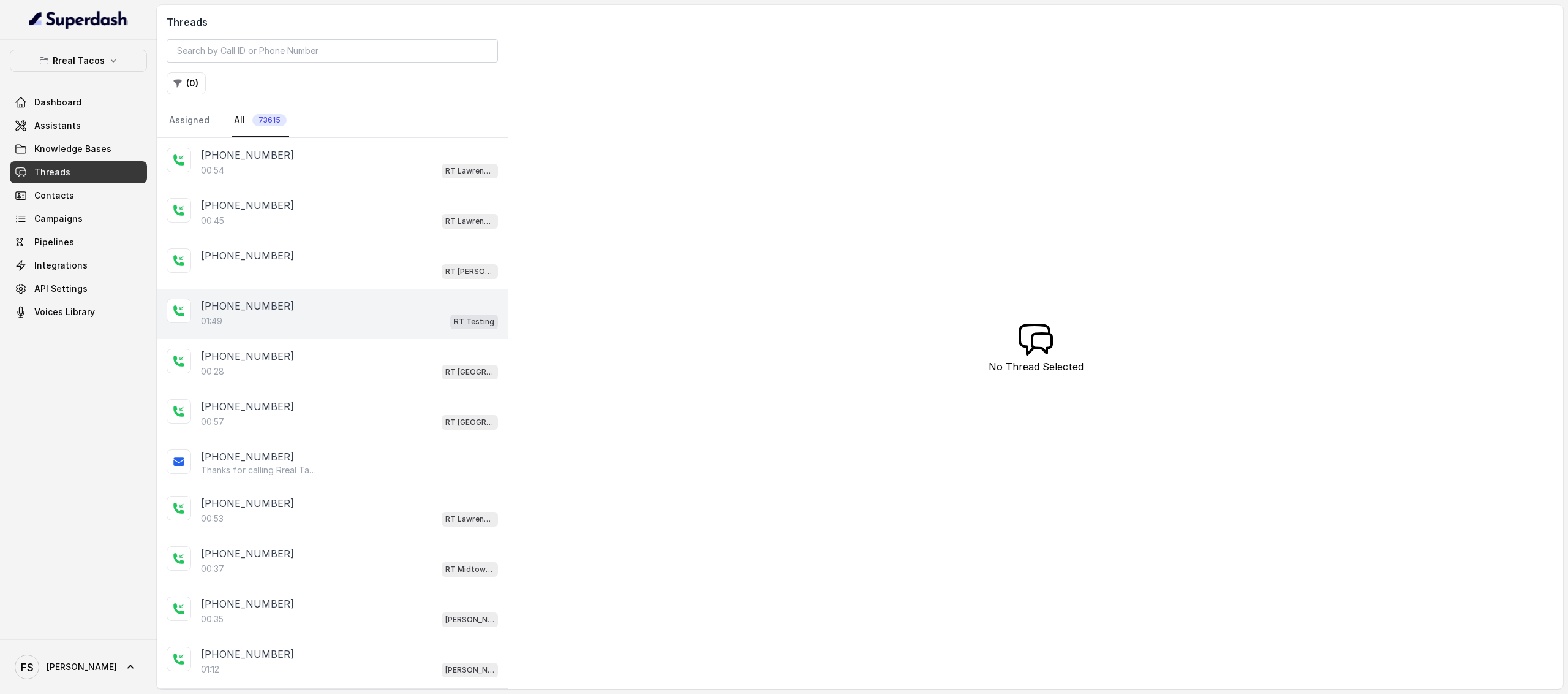
click at [394, 331] on div "[PHONE_NUMBER]:49 RT Testing" at bounding box center [332, 314] width 351 height 51
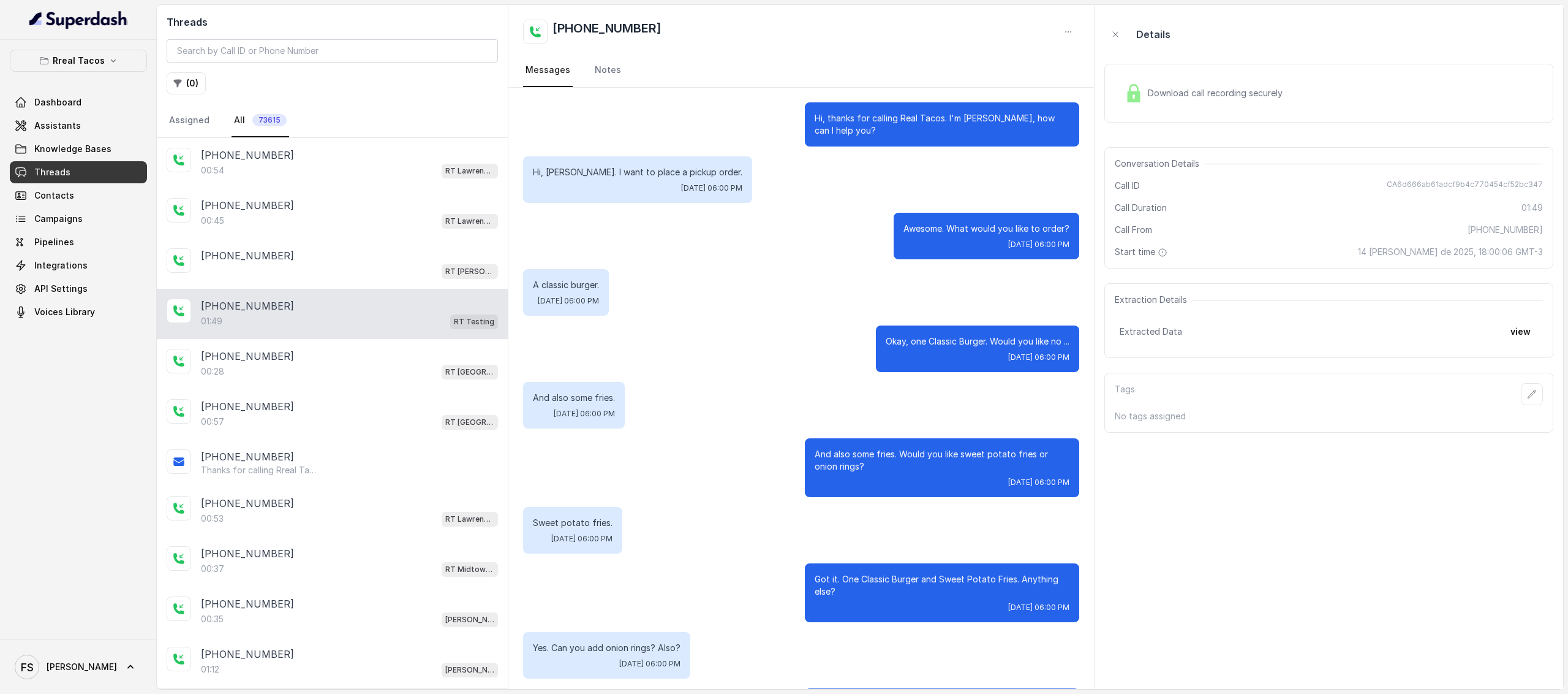
scroll to position [1085, 0]
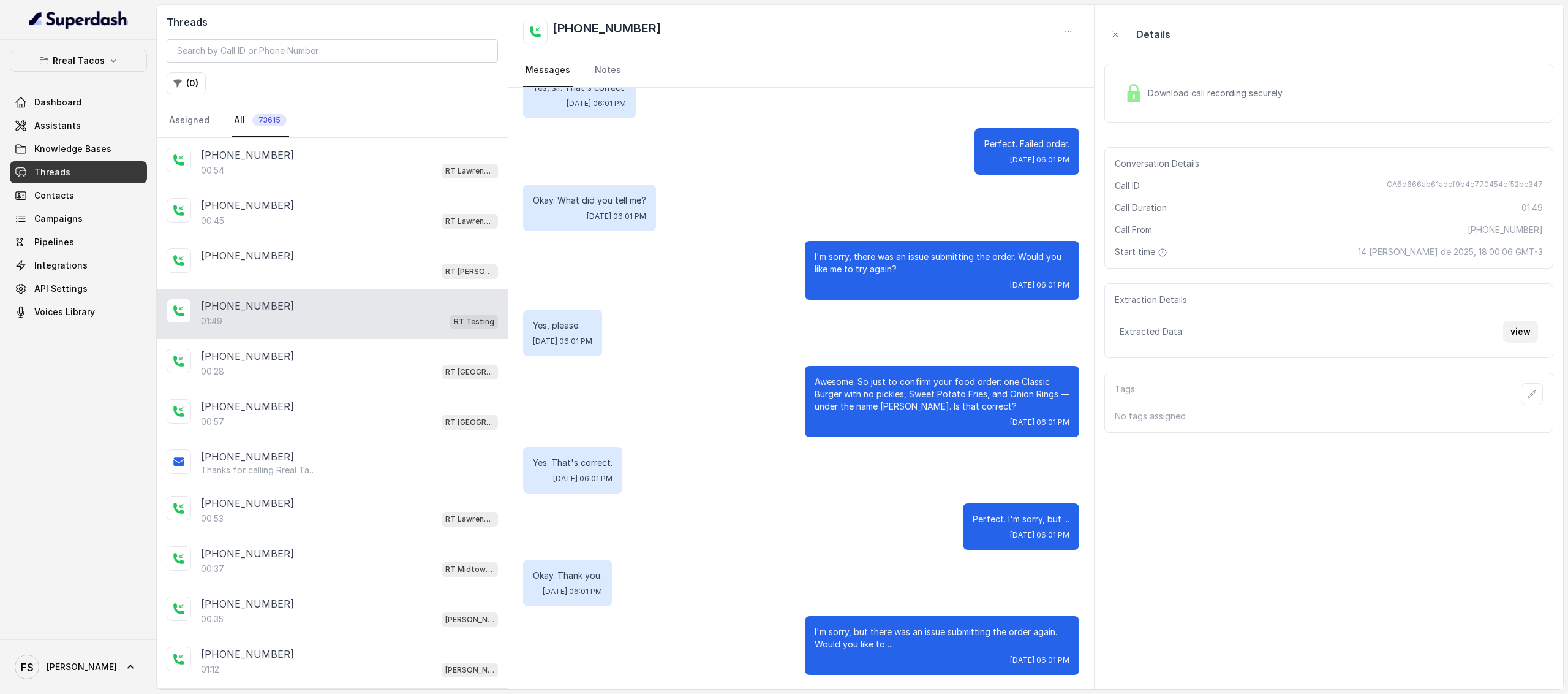
click at [1525, 327] on button "view" at bounding box center [1520, 331] width 35 height 22
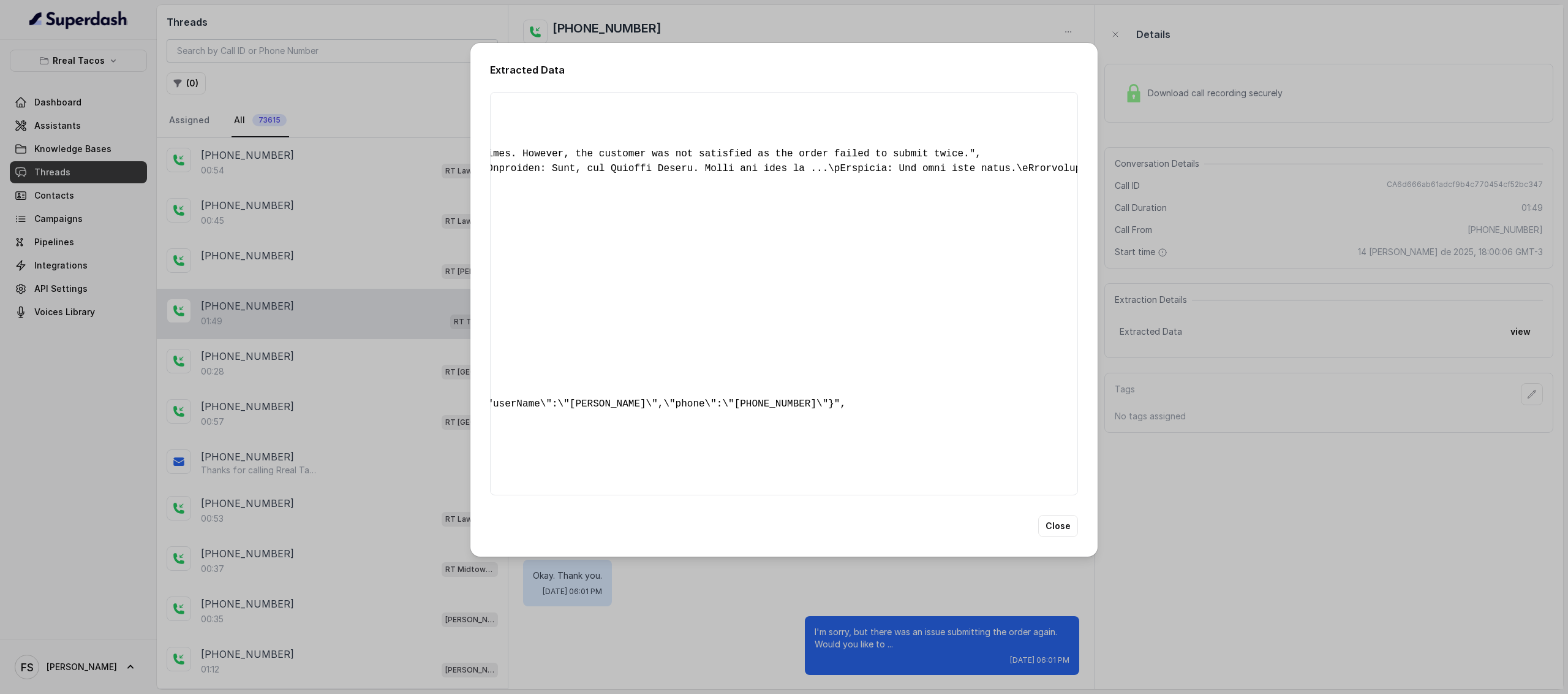
scroll to position [0, 0]
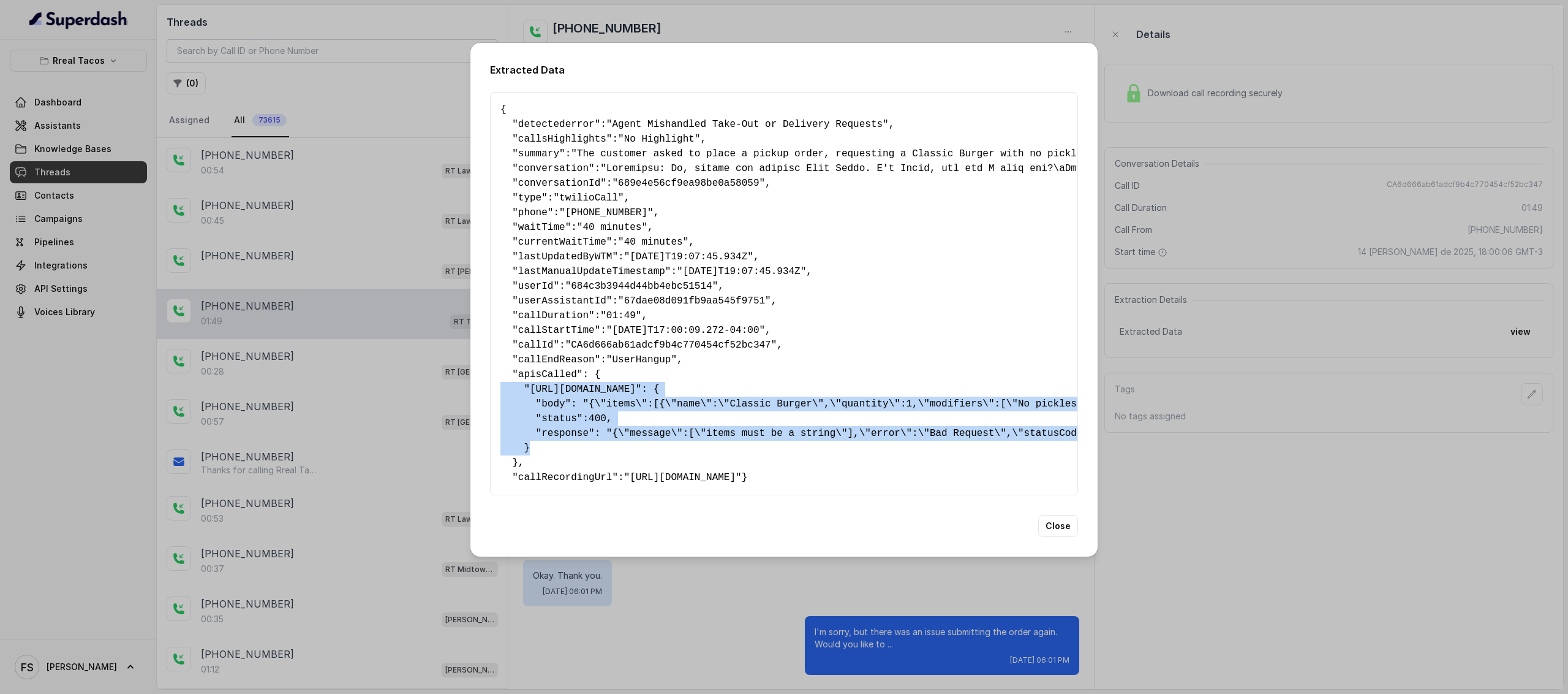
drag, startPoint x: 543, startPoint y: 441, endPoint x: 495, endPoint y: 378, distance: 79.2
click at [495, 378] on div "{ " detectederror ": "Agent Mishandled Take-Out or Delivery Requests" , " calls…" at bounding box center [784, 294] width 588 height 403
copy pre "" [URL][DOMAIN_NAME] ": { "body": "{\"items\":[{\"name\":\"Classic Burger\",\"q…"
click at [817, 442] on pre "{ " detectederror ": "Agent Mishandled Take-Out or Delivery Requests" , " calls…" at bounding box center [784, 294] width 568 height 383
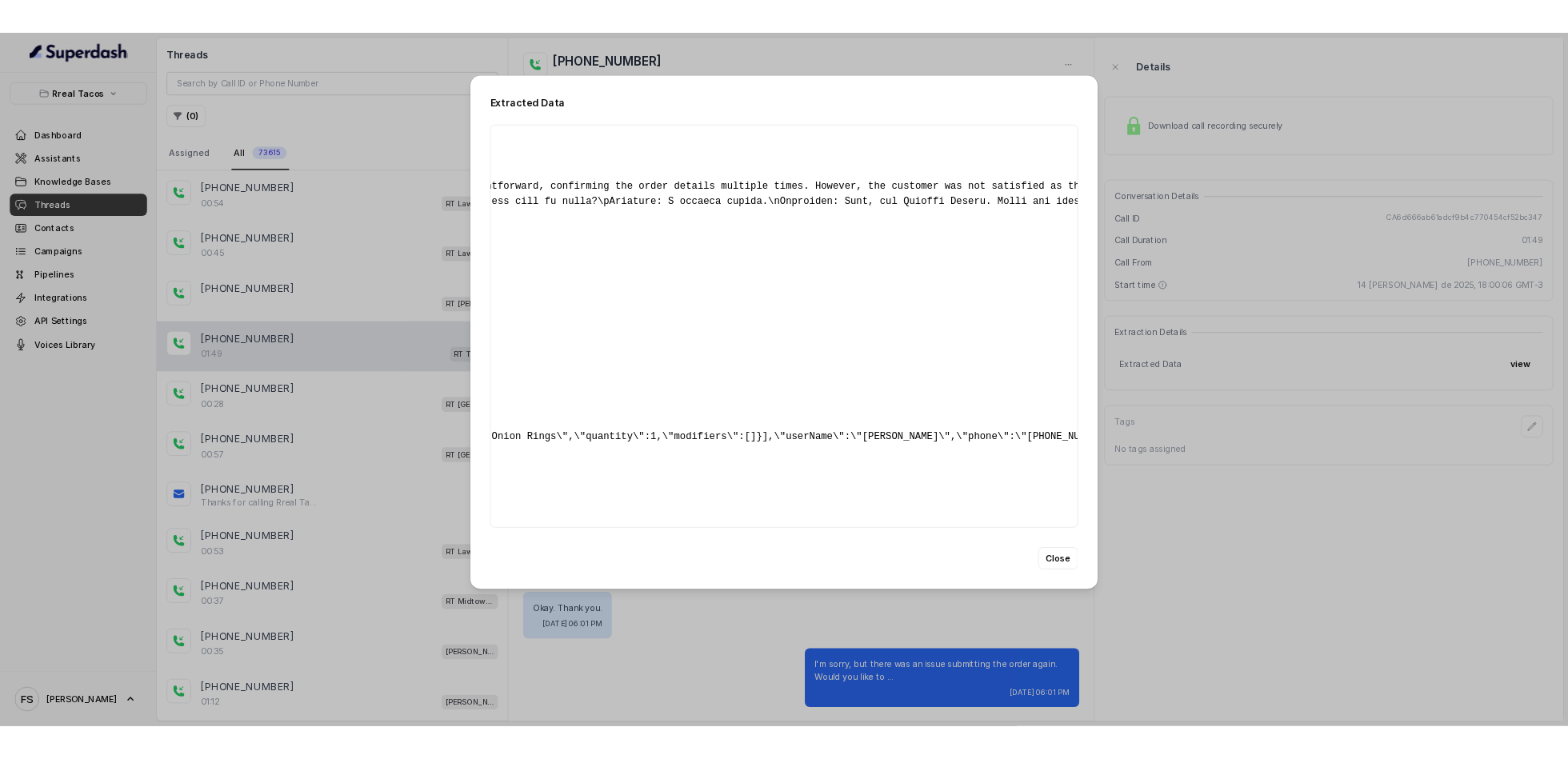
scroll to position [0, 1515]
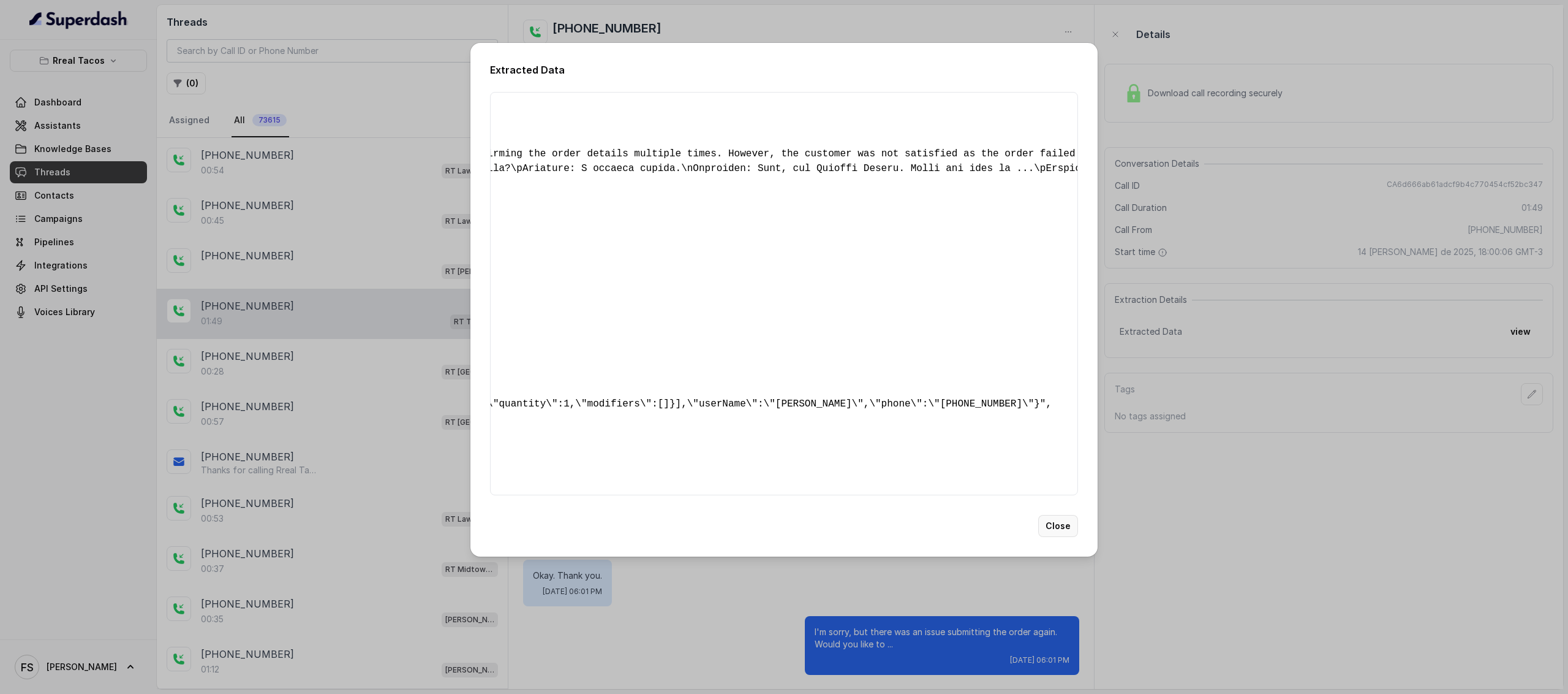
click at [1061, 537] on button "Close" at bounding box center [1058, 526] width 40 height 22
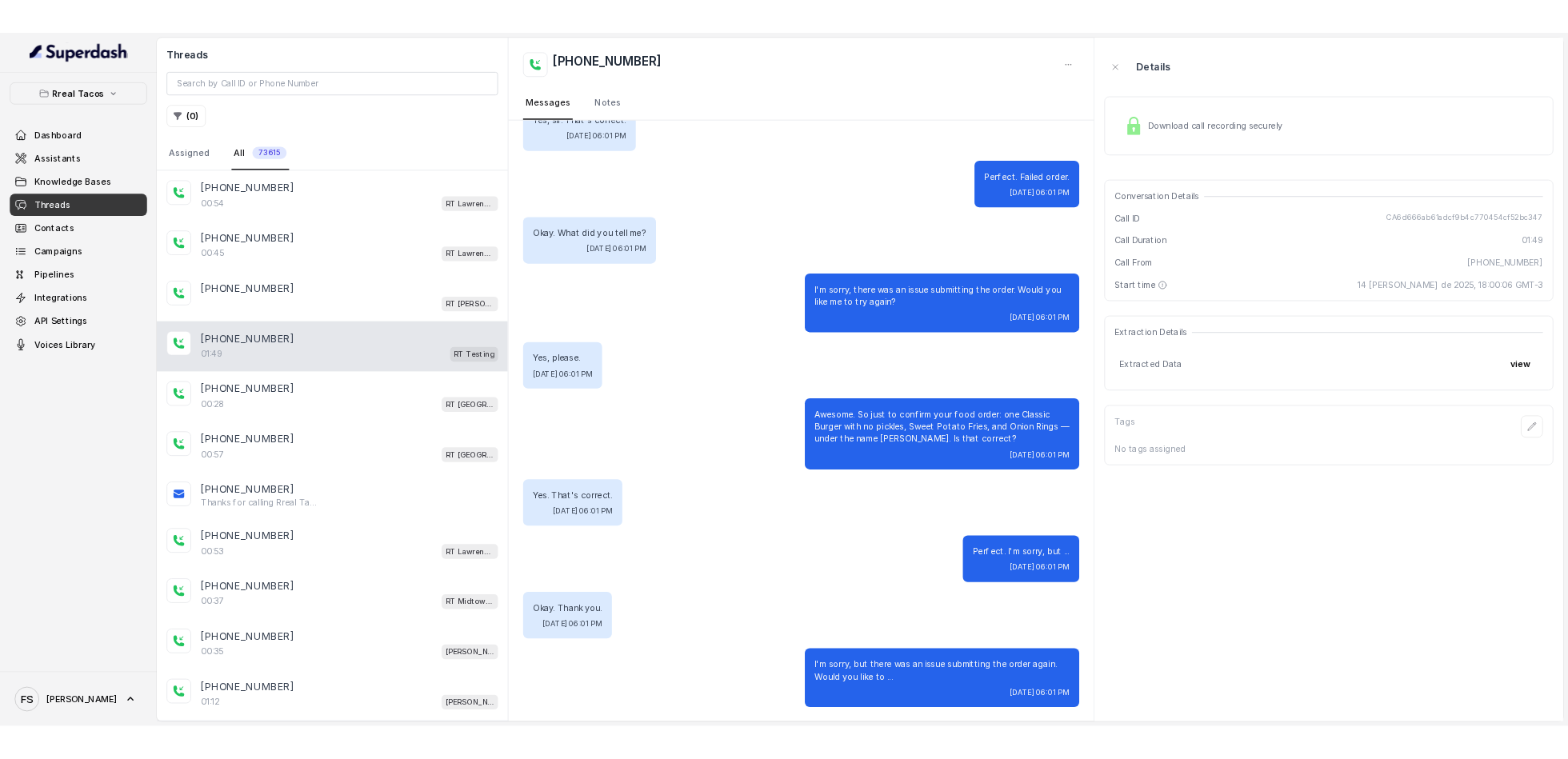
scroll to position [1417, 0]
